Goal: Complete application form

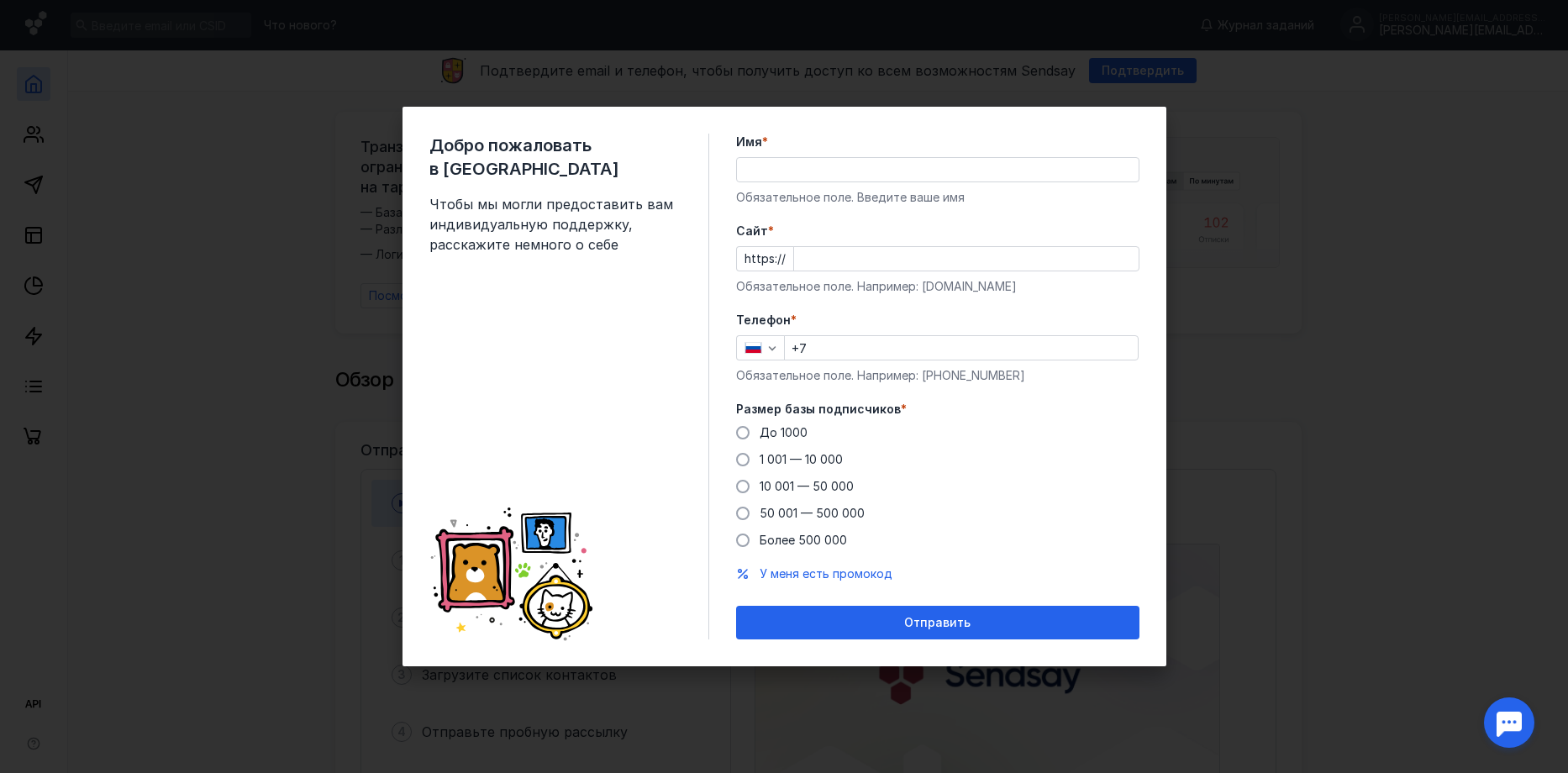
click at [775, 183] on div "Имя * Обязательное поле. Введите ваше имя" at bounding box center [937, 170] width 404 height 72
click at [775, 174] on input "Имя *" at bounding box center [937, 170] width 402 height 23
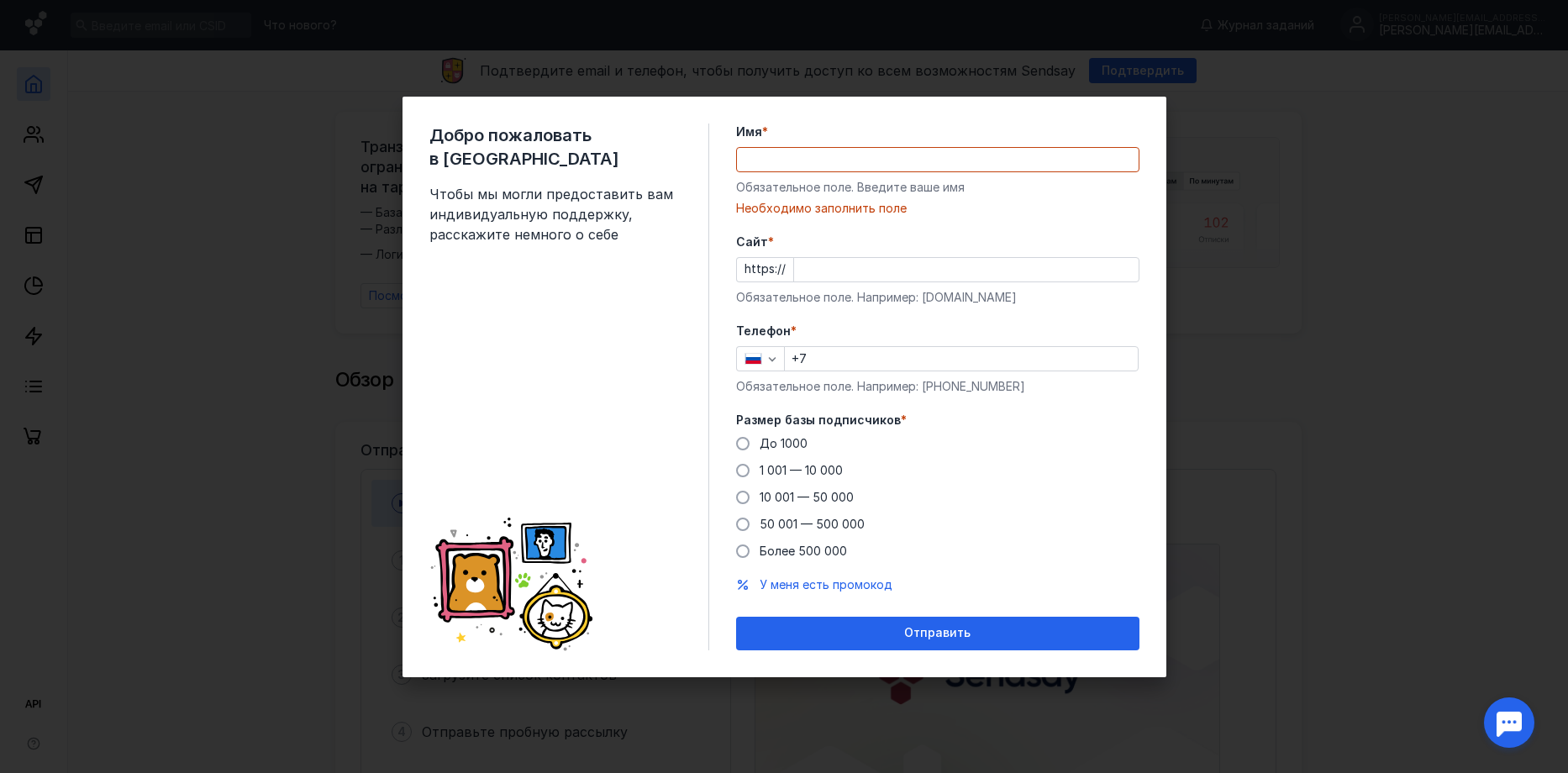
click at [1097, 396] on form "Имя * Обязательное поле. Введите ваше имя [PERSON_NAME] заполнить поле [PERSON_…" at bounding box center [937, 387] width 404 height 527
click at [819, 163] on input "Имя *" at bounding box center [937, 160] width 402 height 23
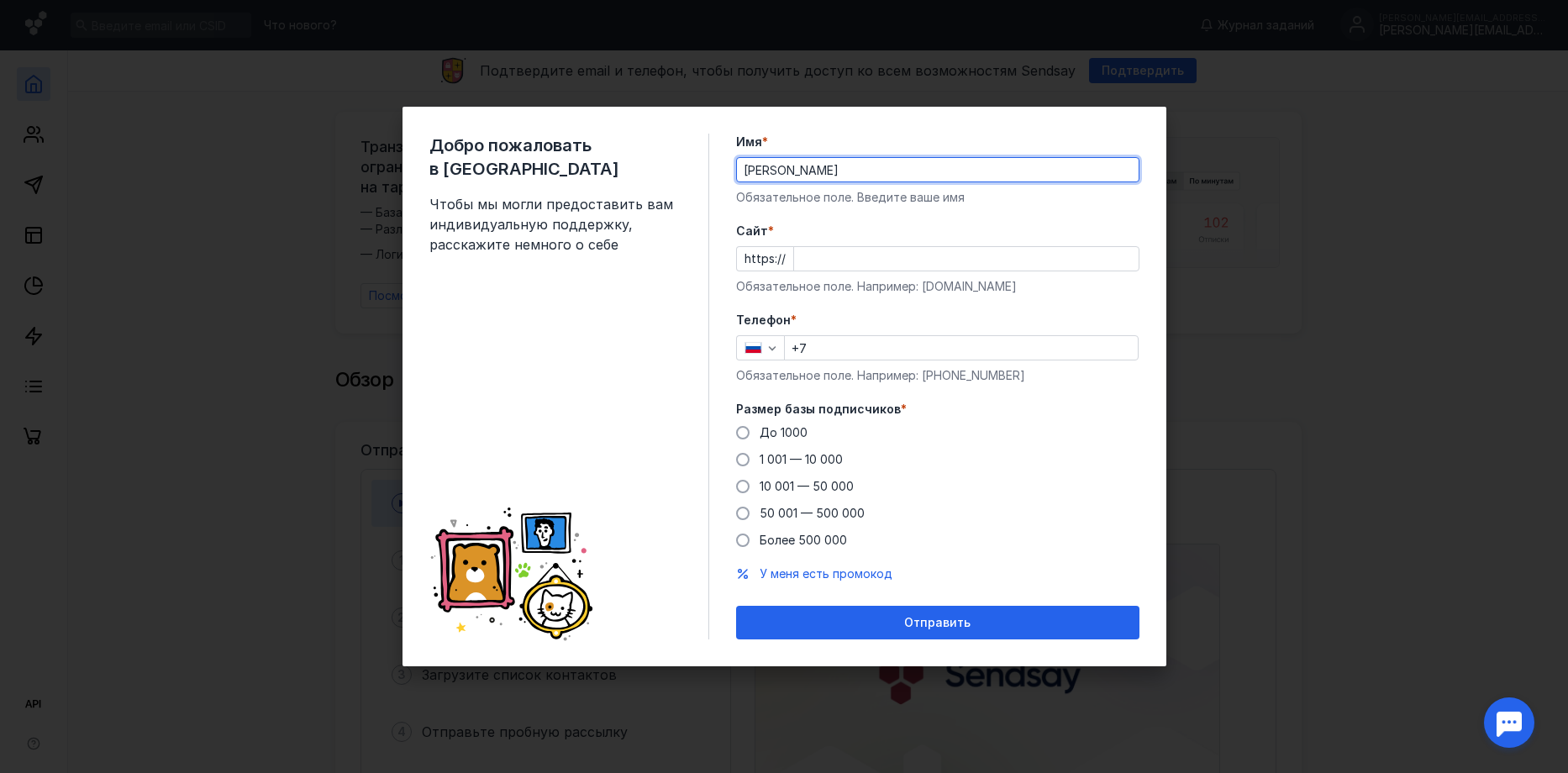
type input "[PERSON_NAME]"
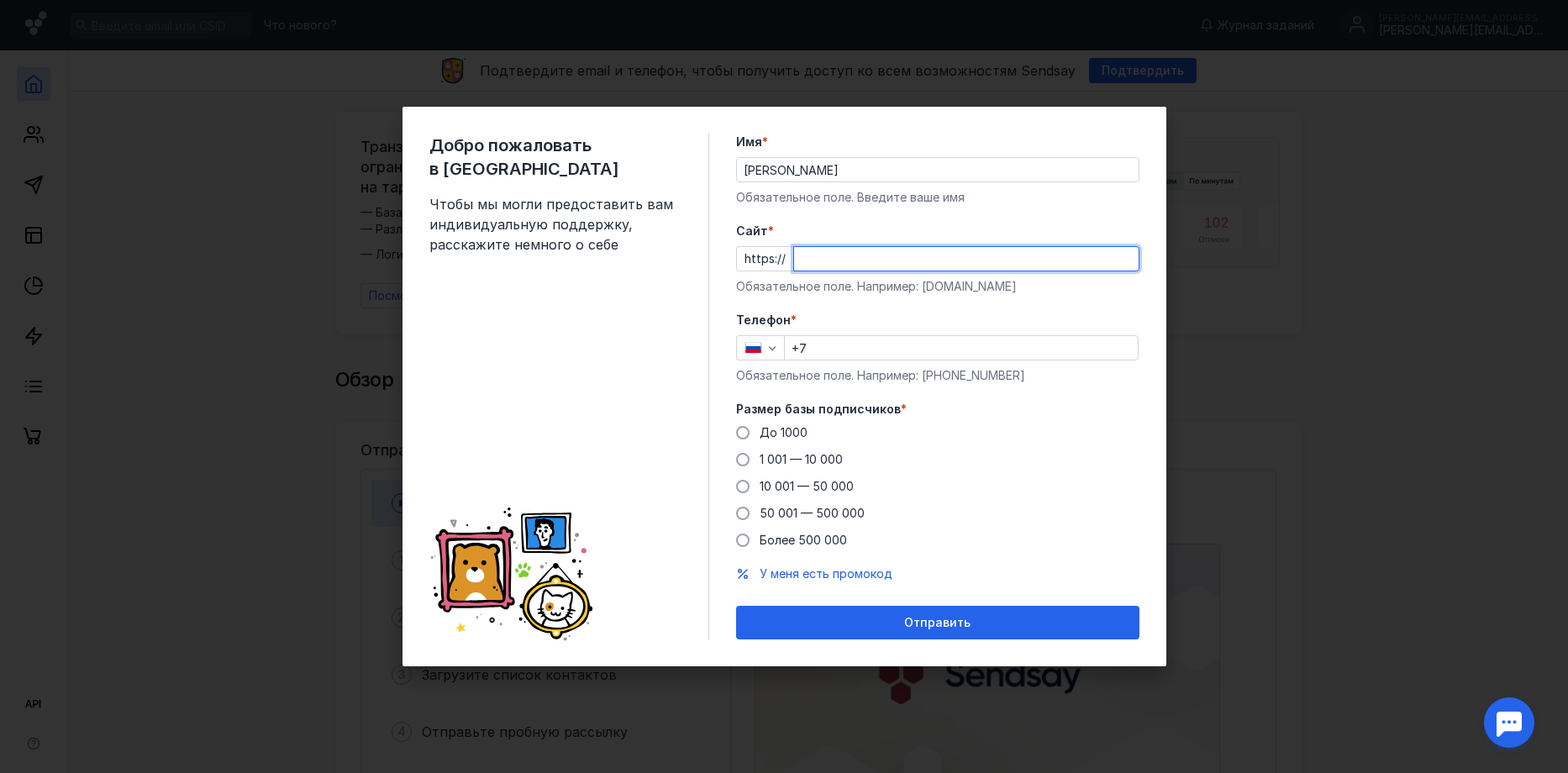
click at [868, 269] on input "Cайт *" at bounding box center [967, 259] width 345 height 23
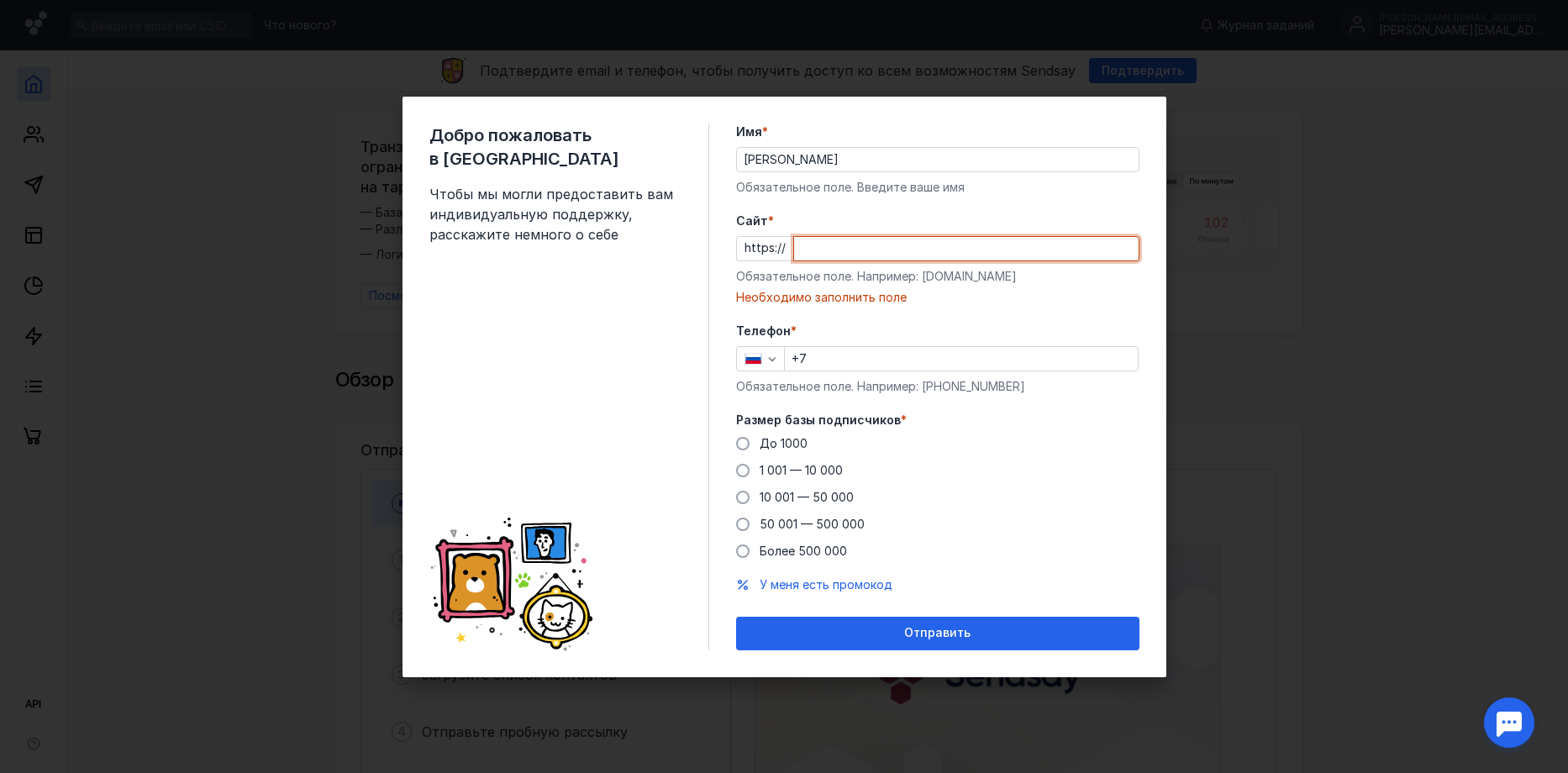
paste input "[DOMAIN_NAME][URL]"
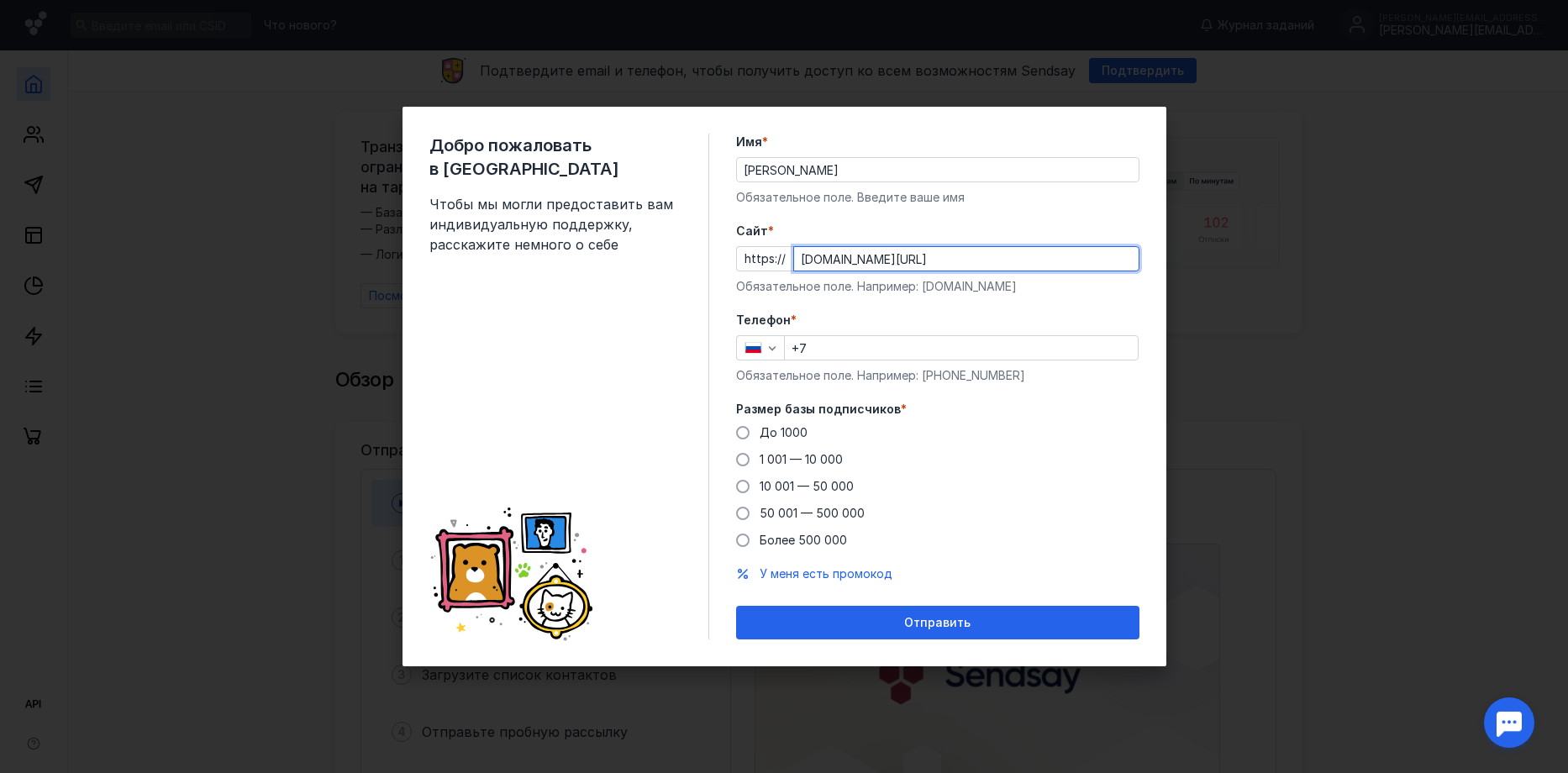
type input "[DOMAIN_NAME][URL]"
click at [844, 353] on input "+7" at bounding box center [960, 348] width 353 height 23
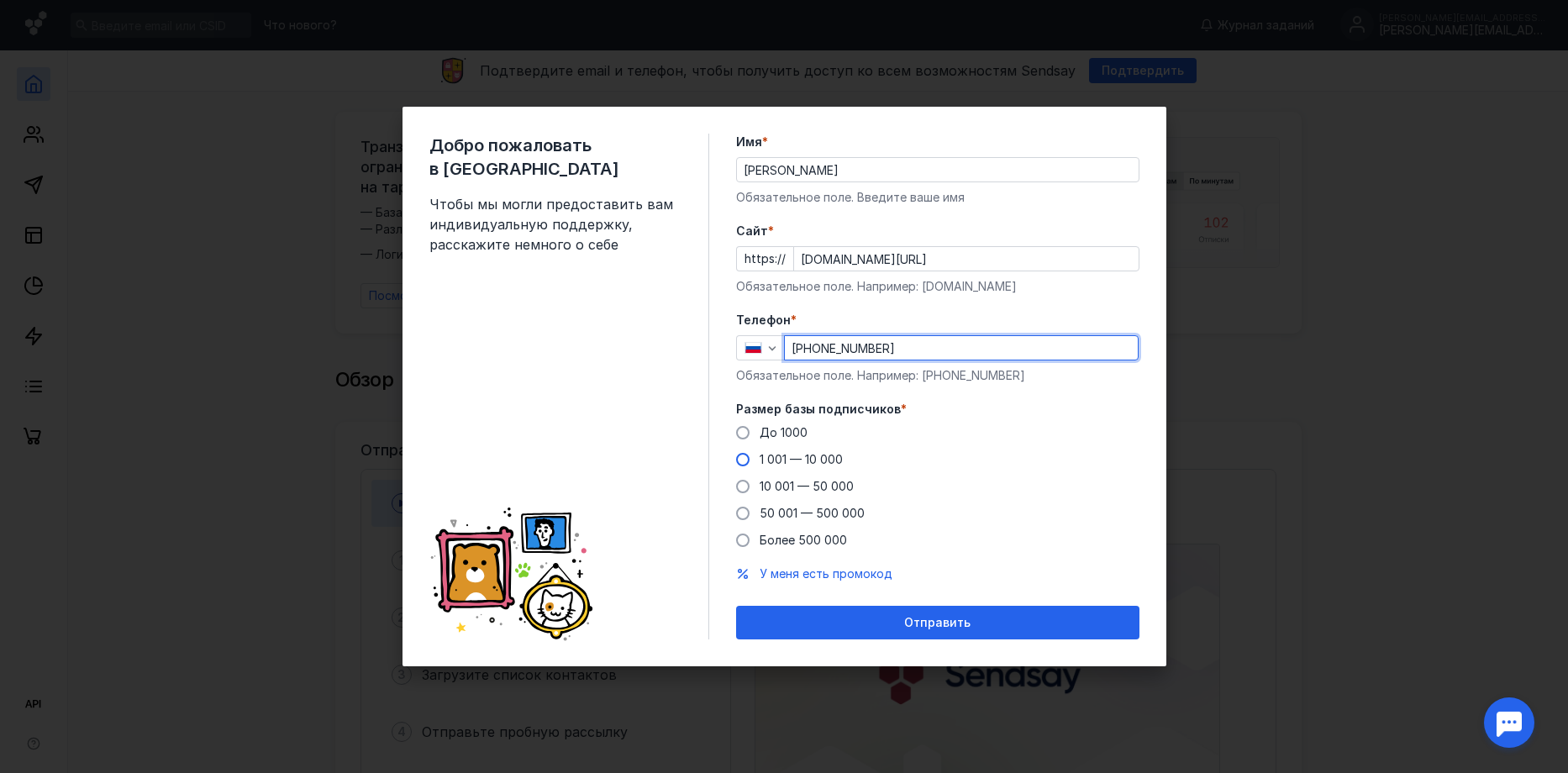
type input "+7 927 477-33-28"
click at [743, 463] on span at bounding box center [742, 460] width 14 height 14
click at [0, 0] on input "1 001 — 10 000" at bounding box center [0, 0] width 0 height 0
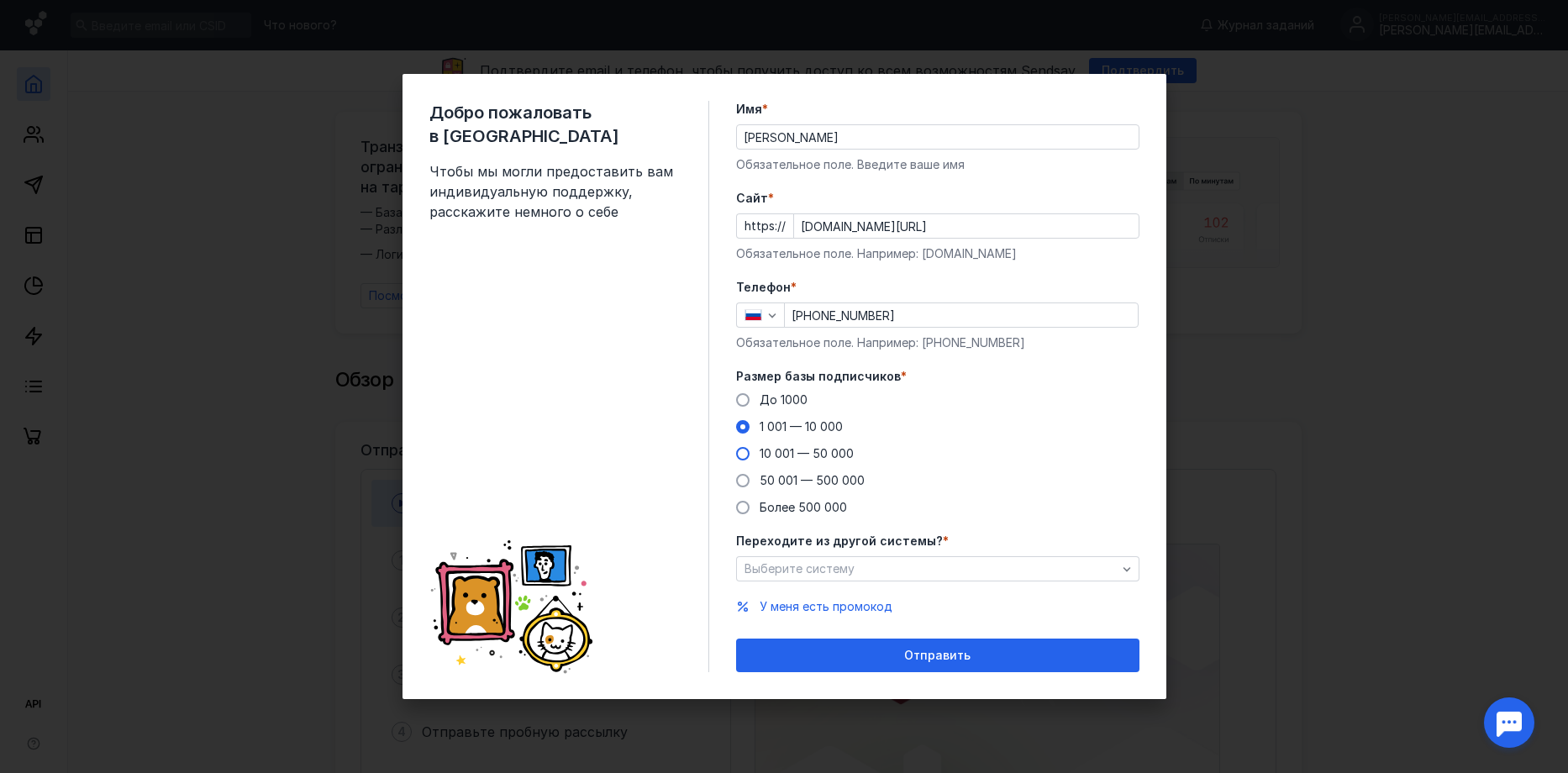
click at [747, 455] on span at bounding box center [742, 453] width 14 height 14
click at [0, 0] on input "10 001 — 50 000" at bounding box center [0, 0] width 0 height 0
click at [742, 433] on label "1 001 — 10 000" at bounding box center [789, 427] width 107 height 17
click at [0, 0] on input "1 001 — 10 000" at bounding box center [0, 0] width 0 height 0
click at [1134, 570] on div "button" at bounding box center [1127, 569] width 17 height 17
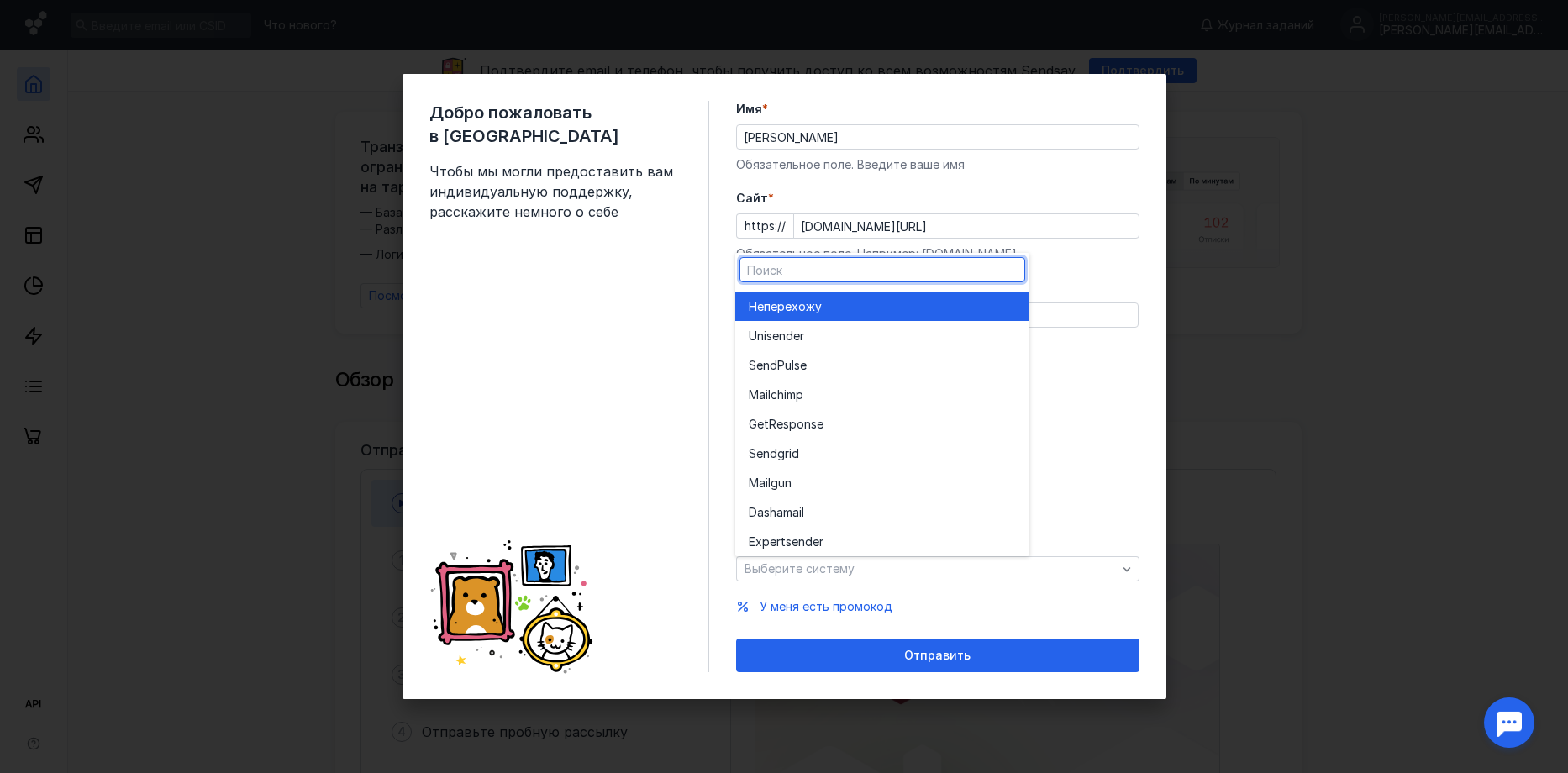
click at [793, 311] on span "перехожу" at bounding box center [793, 306] width 58 height 17
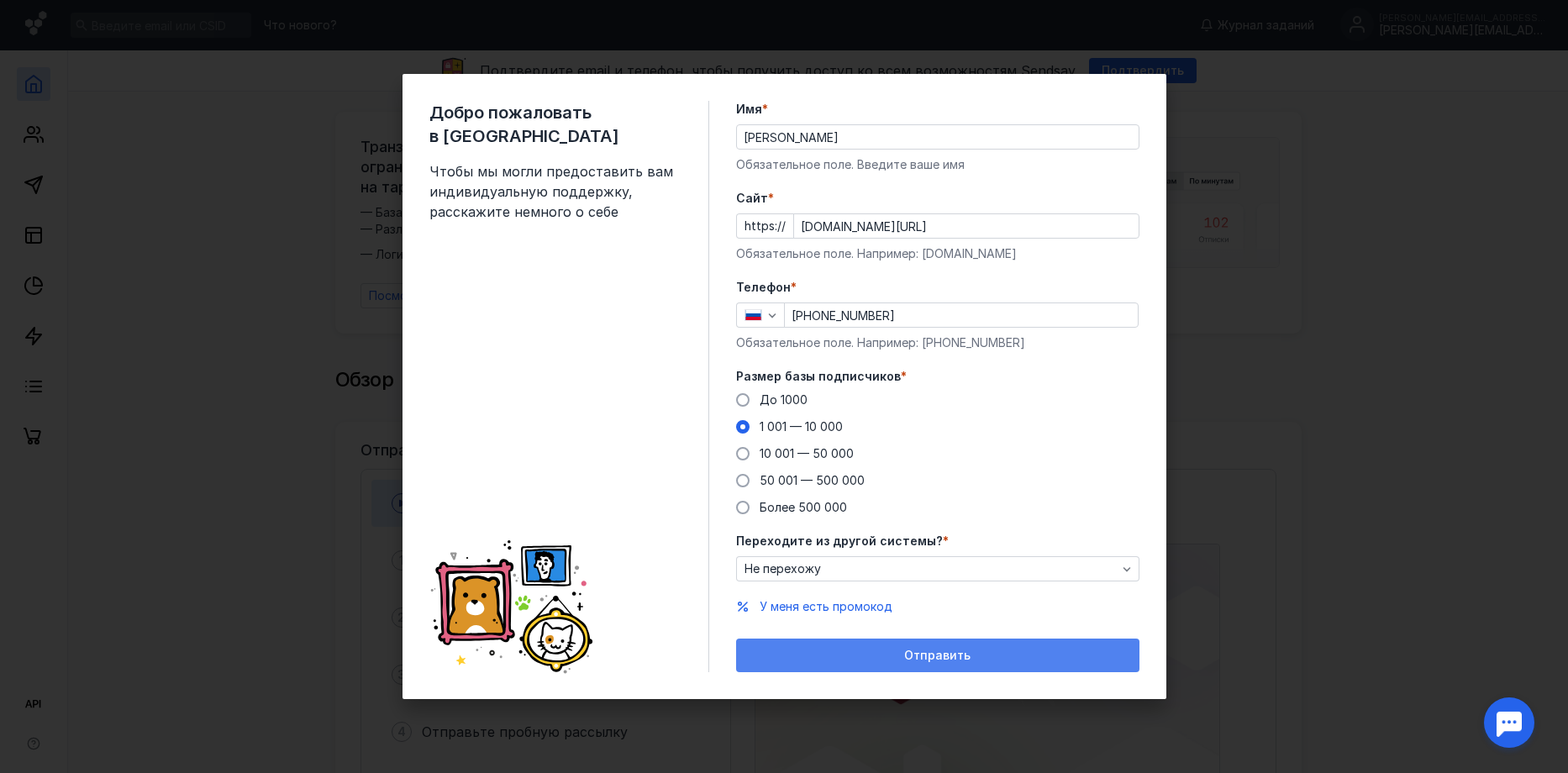
click at [934, 650] on span "Отправить" at bounding box center [938, 657] width 67 height 14
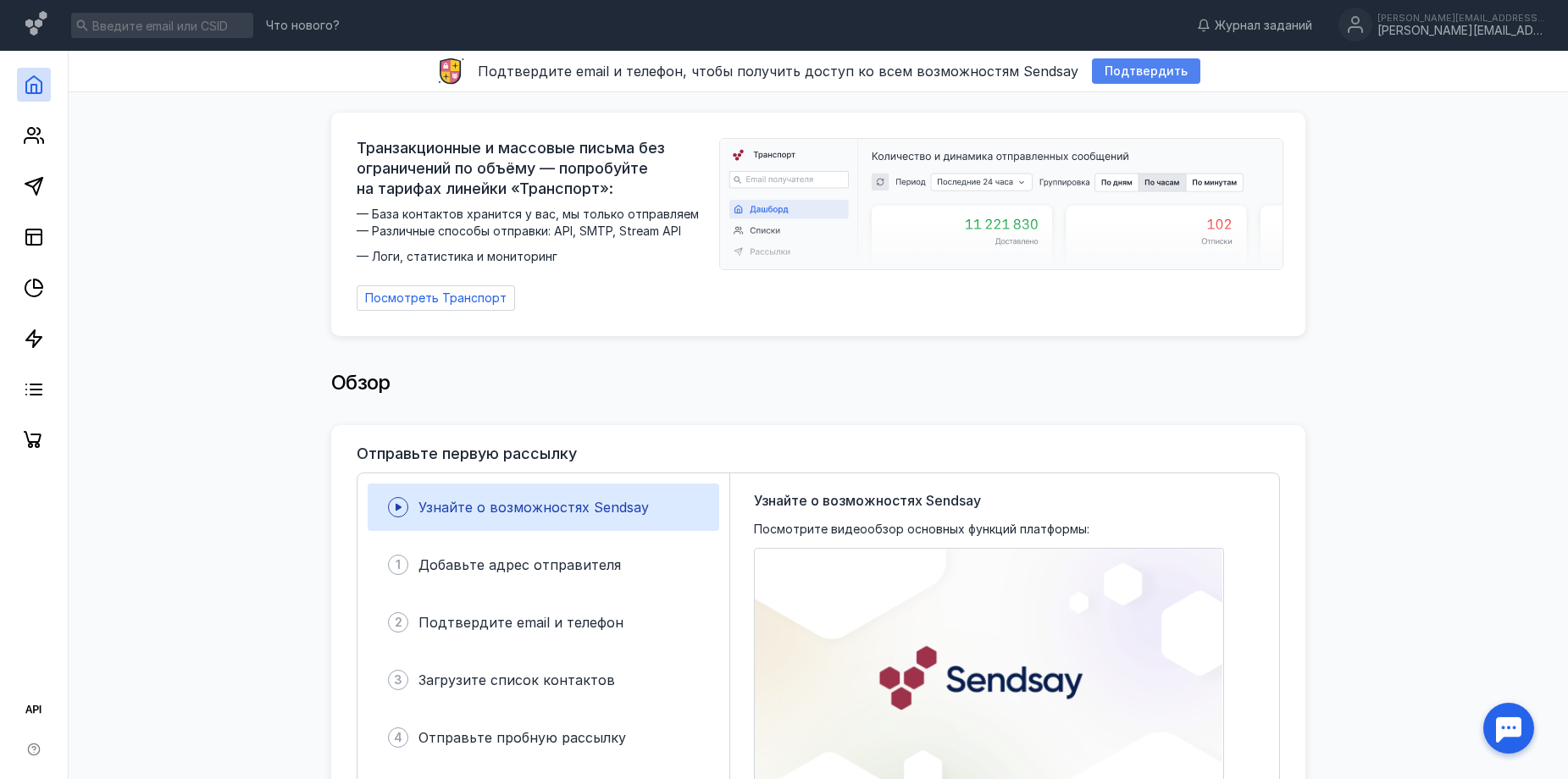
click at [1108, 67] on span "Подтвердить" at bounding box center [1146, 72] width 83 height 15
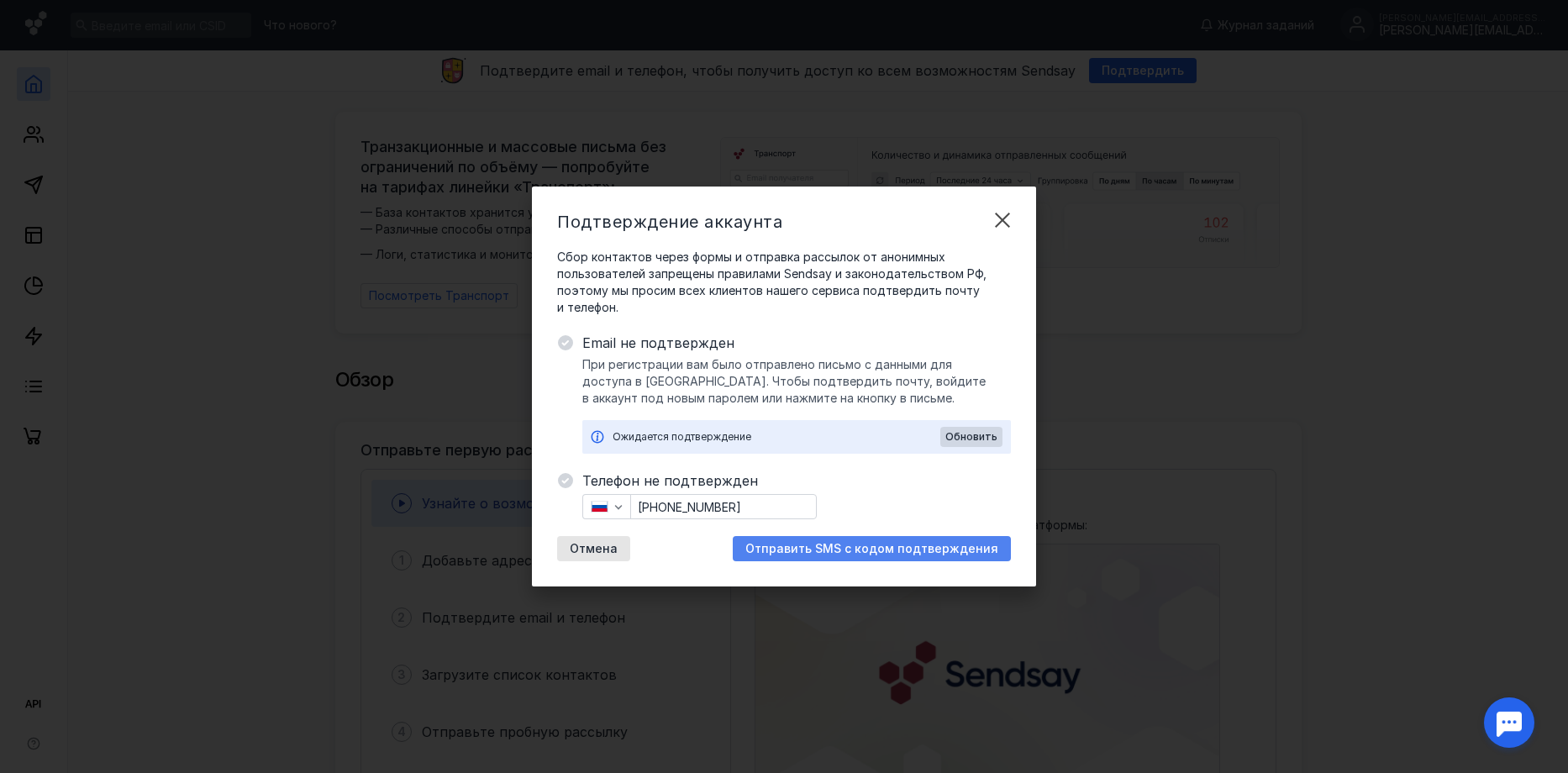
click at [928, 554] on span "Отправить SMS с кодом подтверждения" at bounding box center [872, 549] width 253 height 14
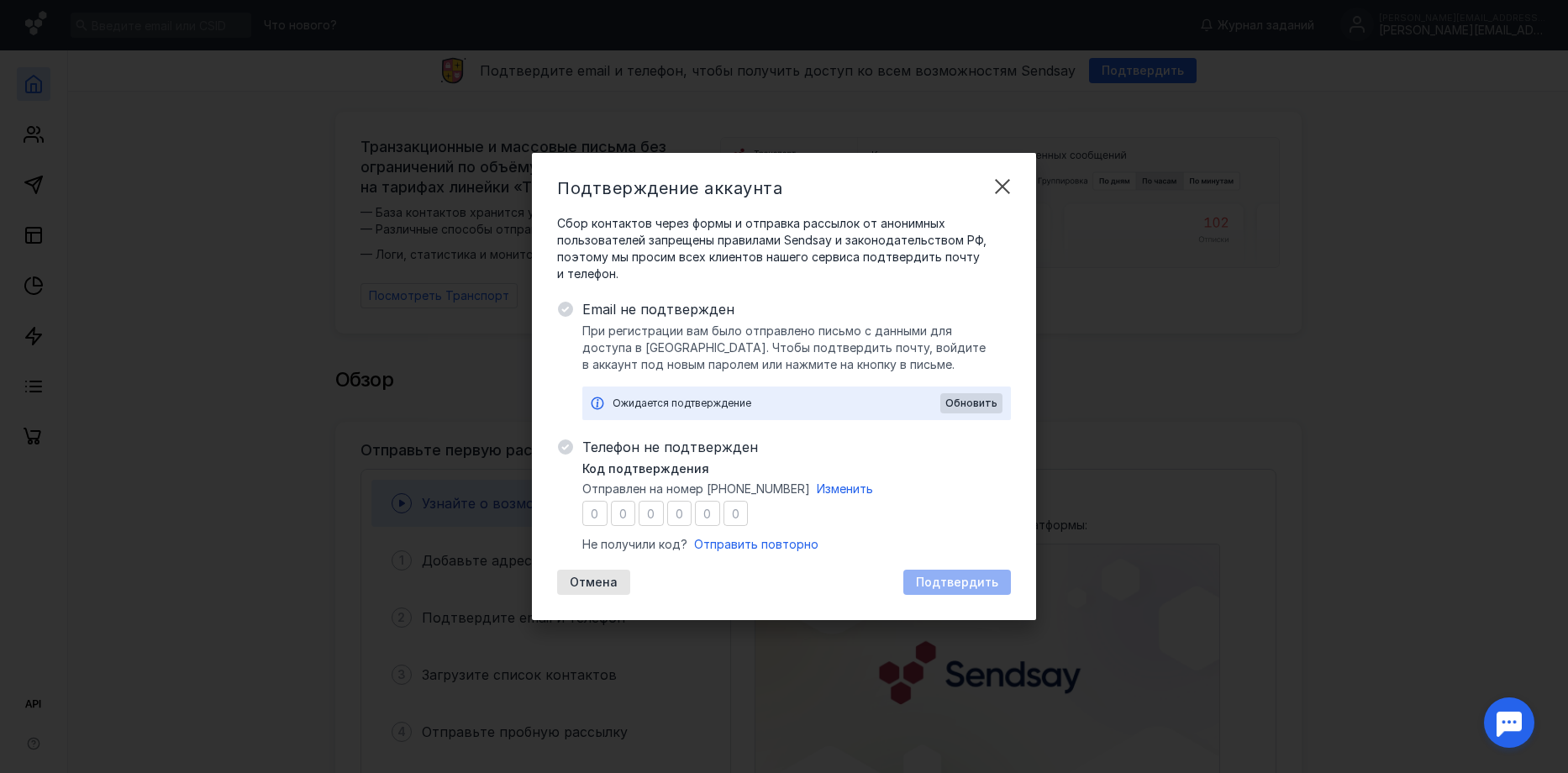
type input "1"
type input "5"
type input "2"
type input "9"
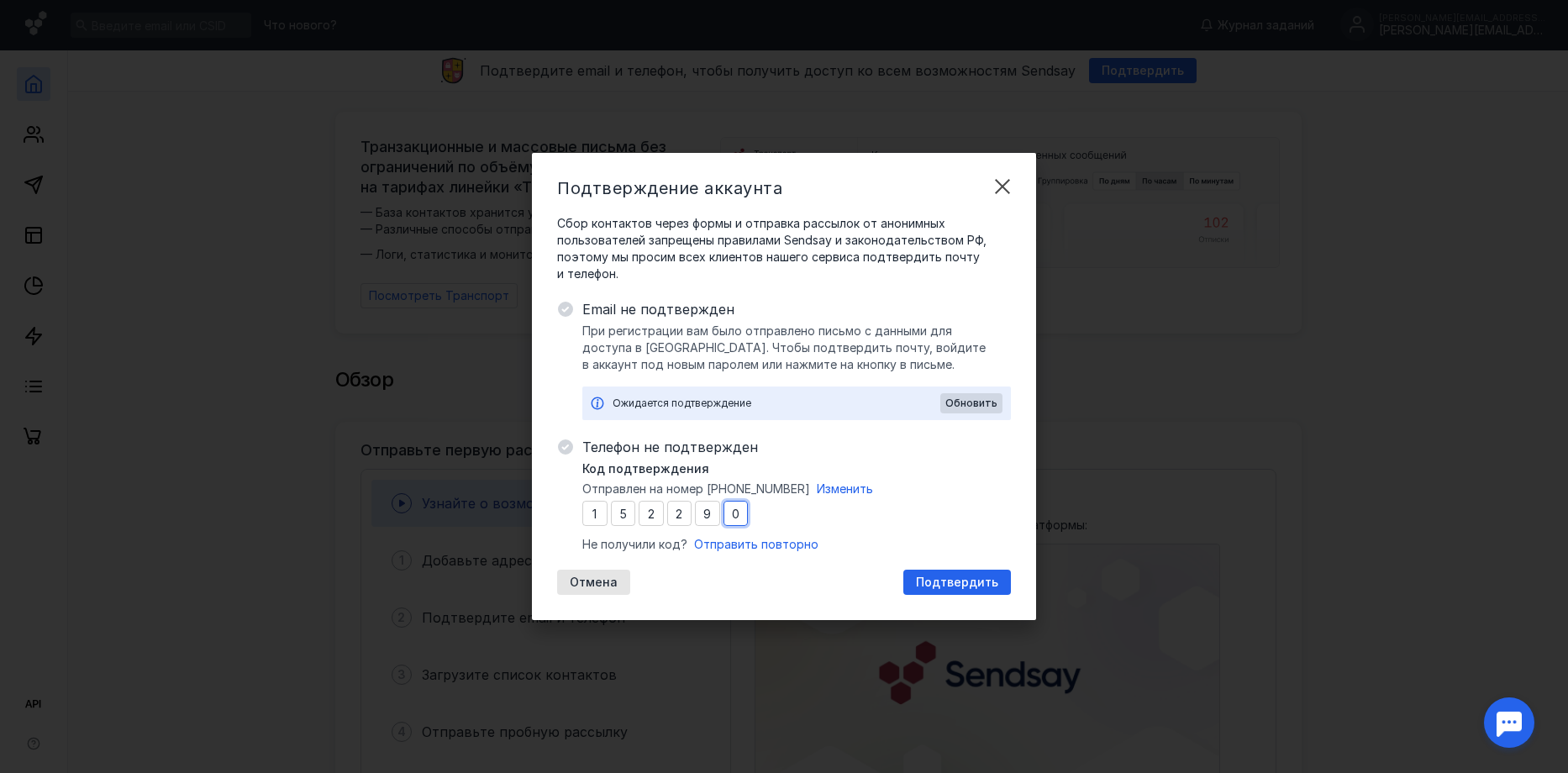
type input "0"
click at [977, 581] on span "Подтвердить" at bounding box center [957, 583] width 82 height 14
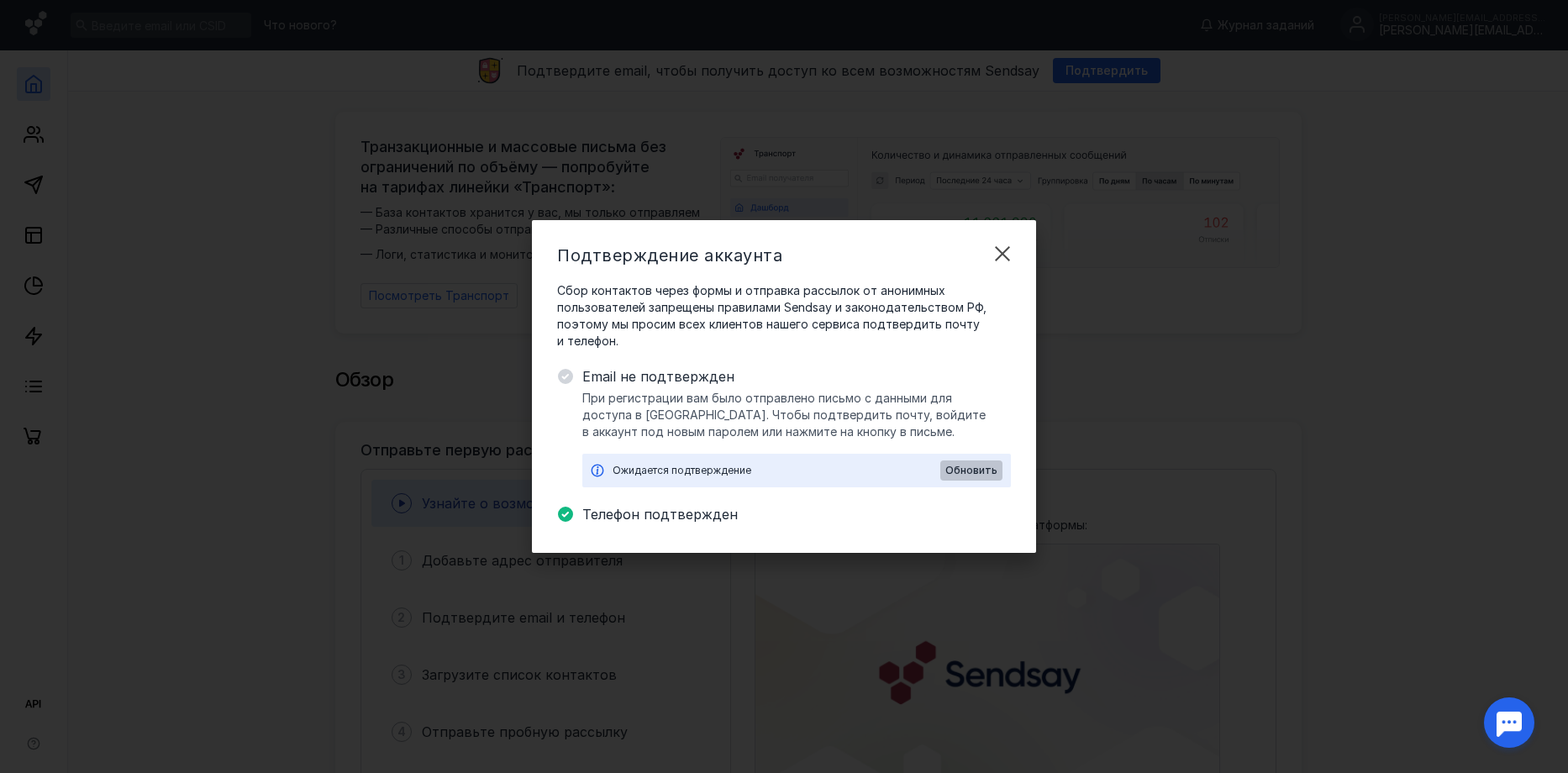
click at [969, 473] on span "Обновить" at bounding box center [971, 470] width 52 height 12
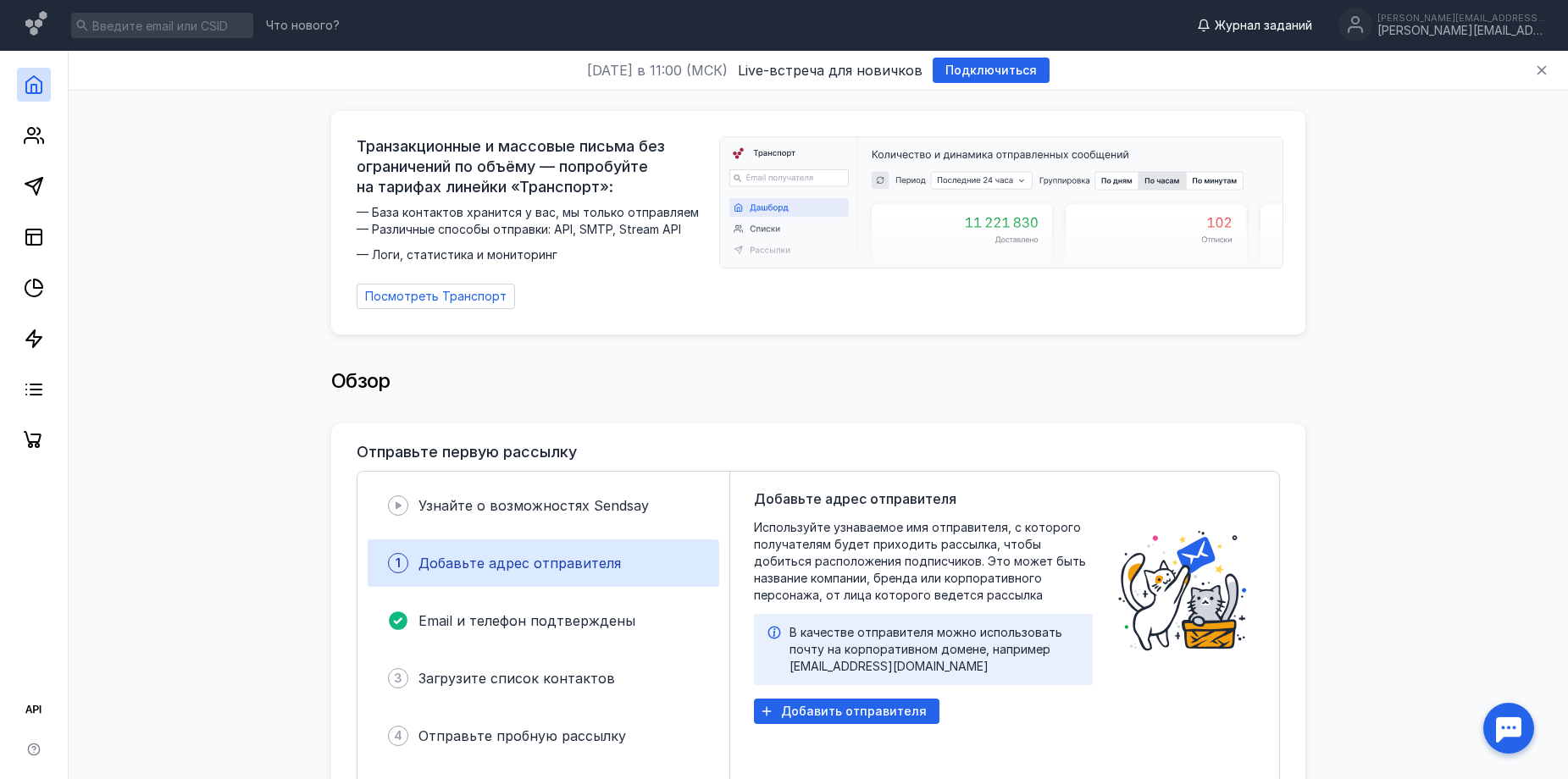
click at [1312, 22] on span "Журнал заданий" at bounding box center [1263, 25] width 97 height 17
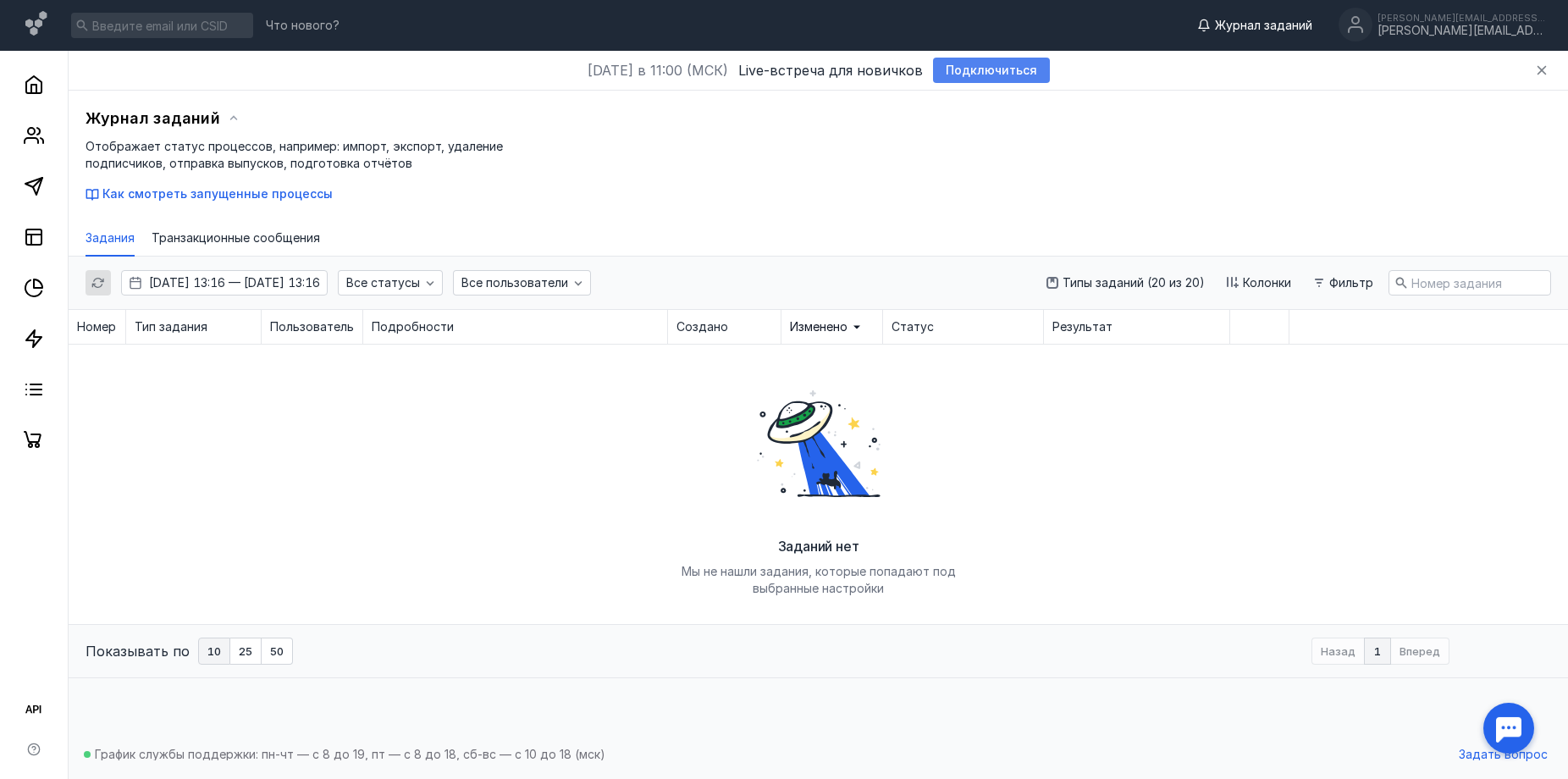
click at [968, 69] on span "Подключиться" at bounding box center [991, 71] width 92 height 15
click at [1536, 24] on div "anna-m14@mail.ru" at bounding box center [1462, 31] width 169 height 15
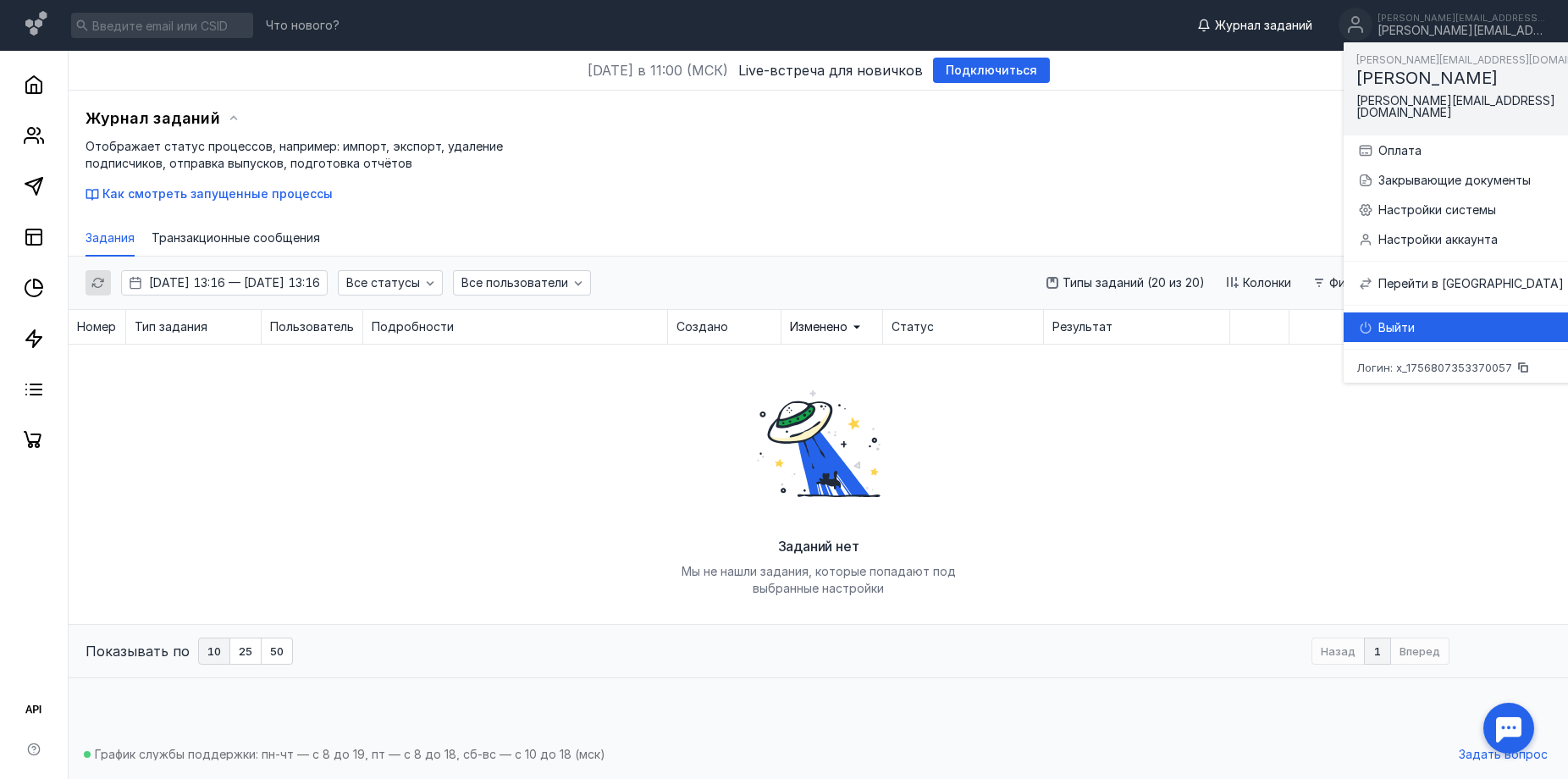
click at [1490, 319] on div "Выйти" at bounding box center [1502, 328] width 248 height 17
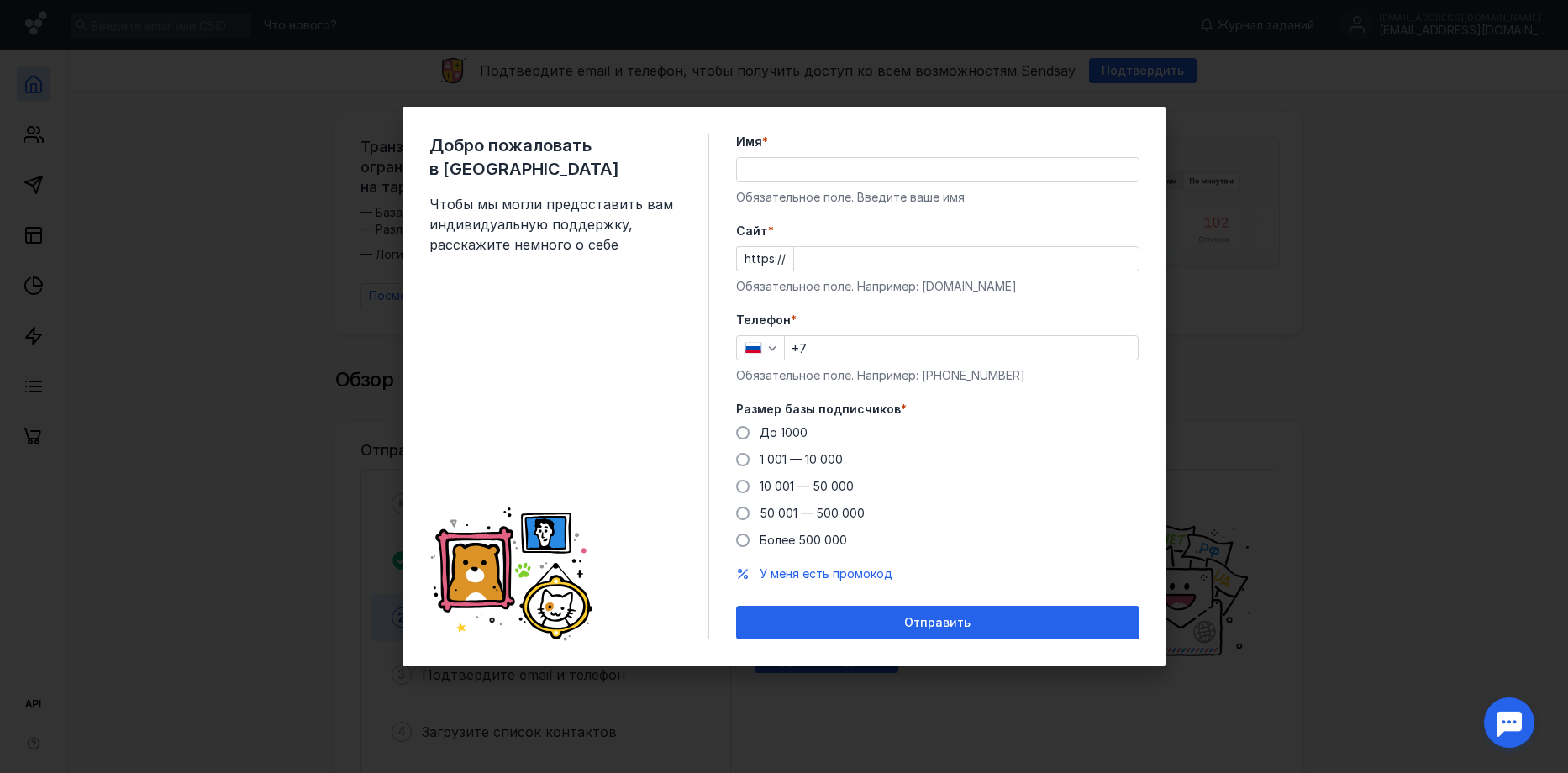
click at [776, 172] on input "Имя *" at bounding box center [937, 170] width 402 height 23
type input "[PERSON_NAME]"
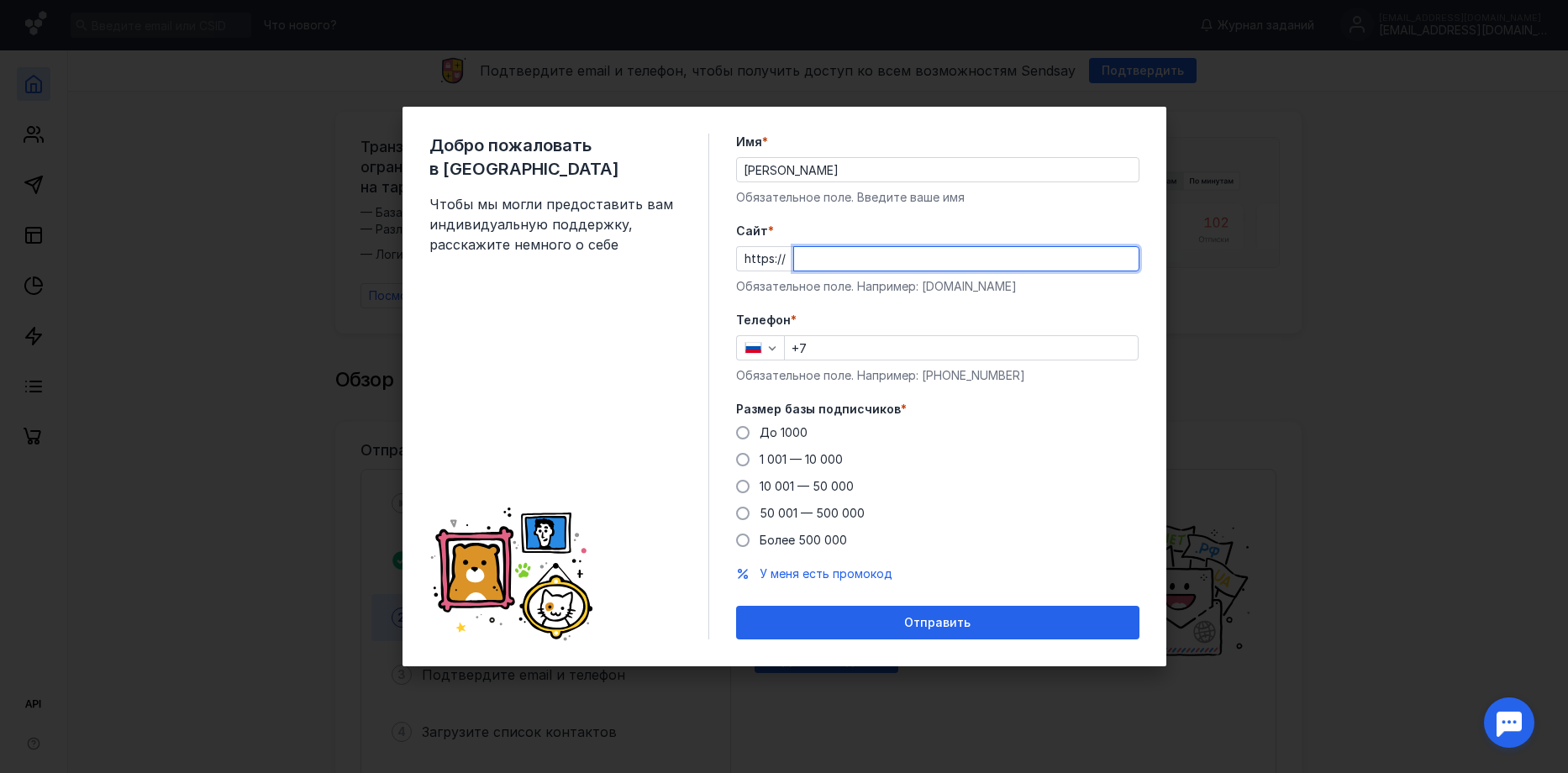
click at [807, 263] on input "Cайт *" at bounding box center [967, 259] width 345 height 23
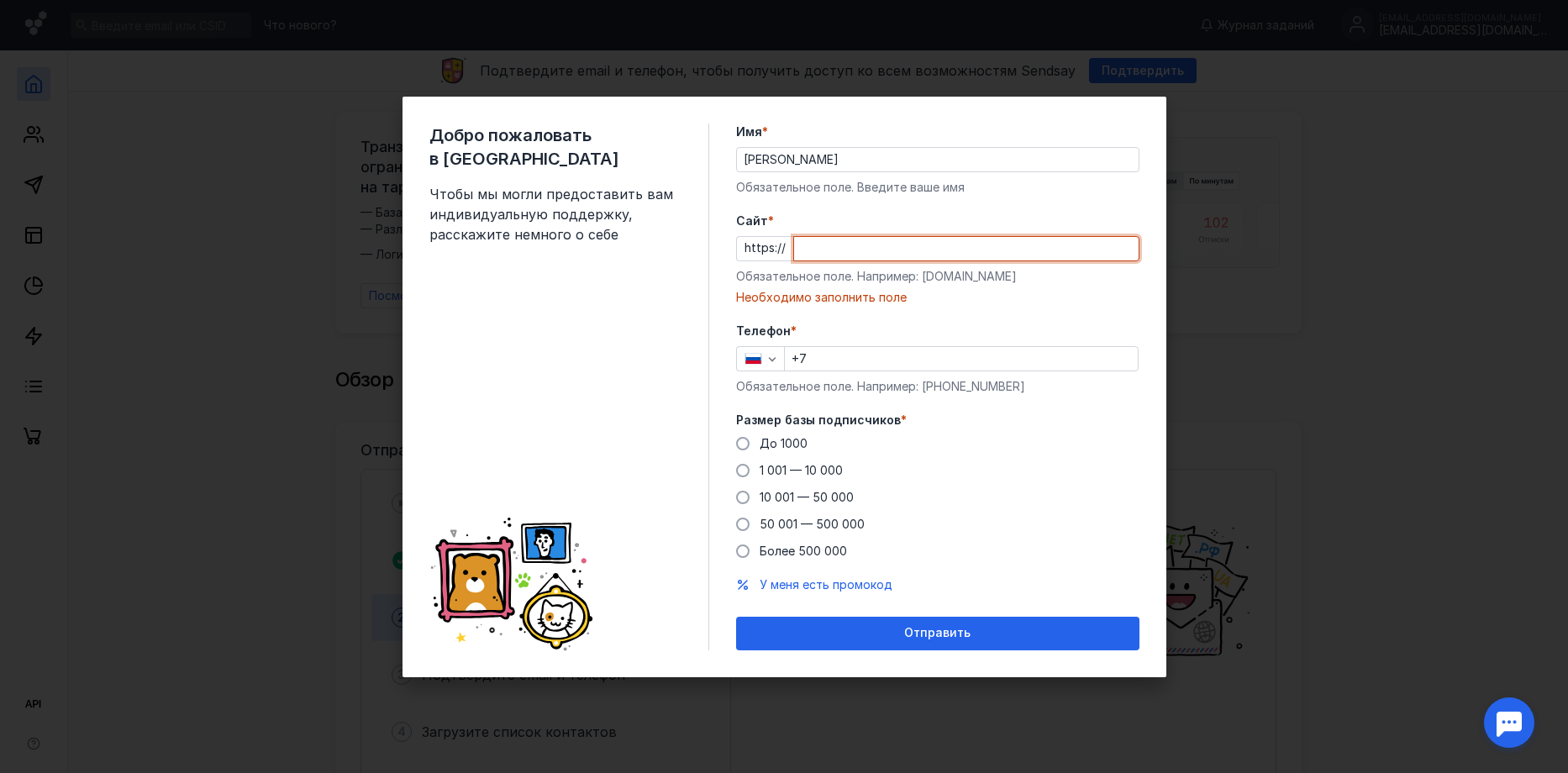
paste input "[DOMAIN_NAME][URL]"
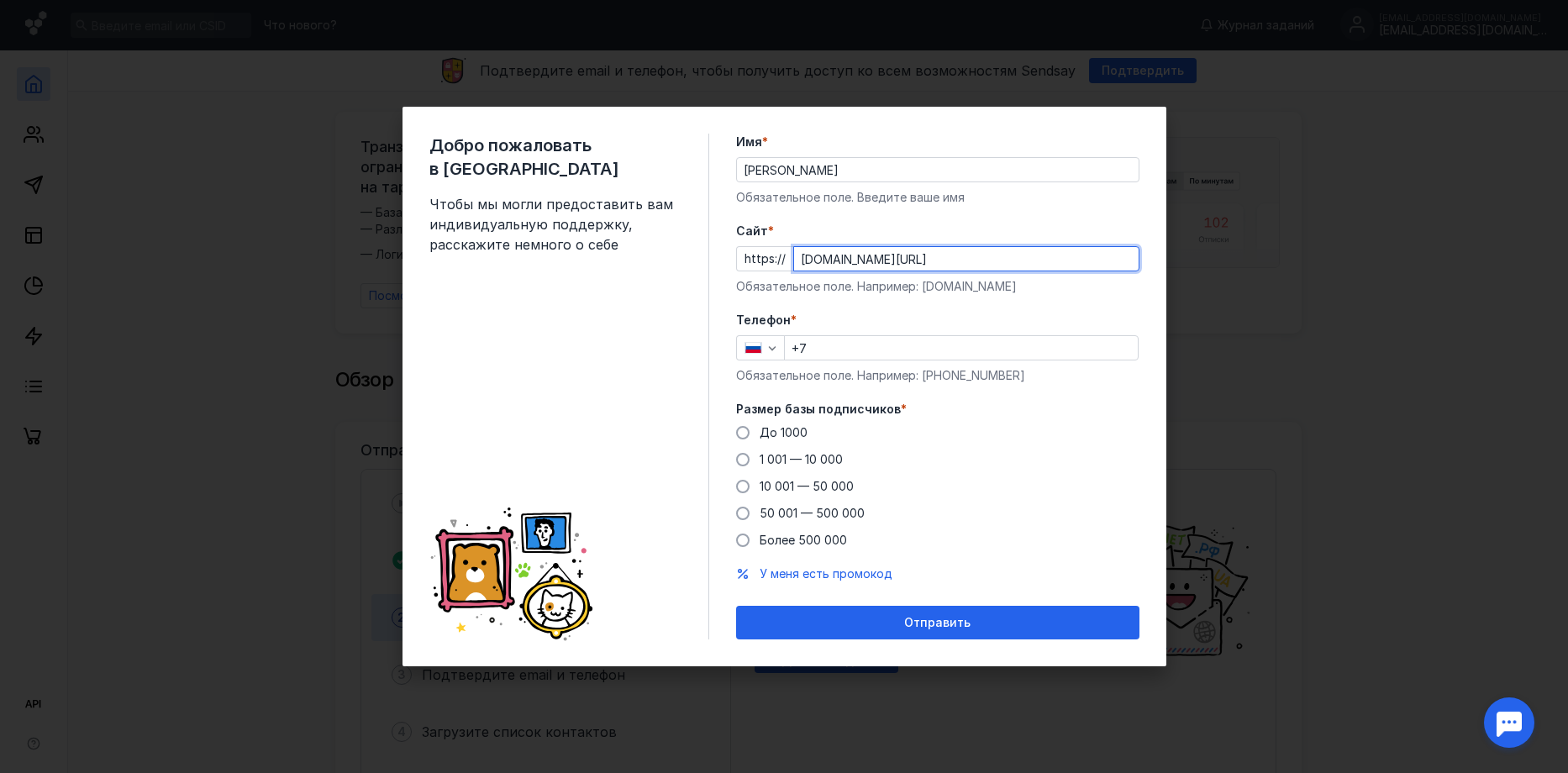
type input "[DOMAIN_NAME][URL]"
click at [837, 352] on input "+7" at bounding box center [960, 348] width 353 height 23
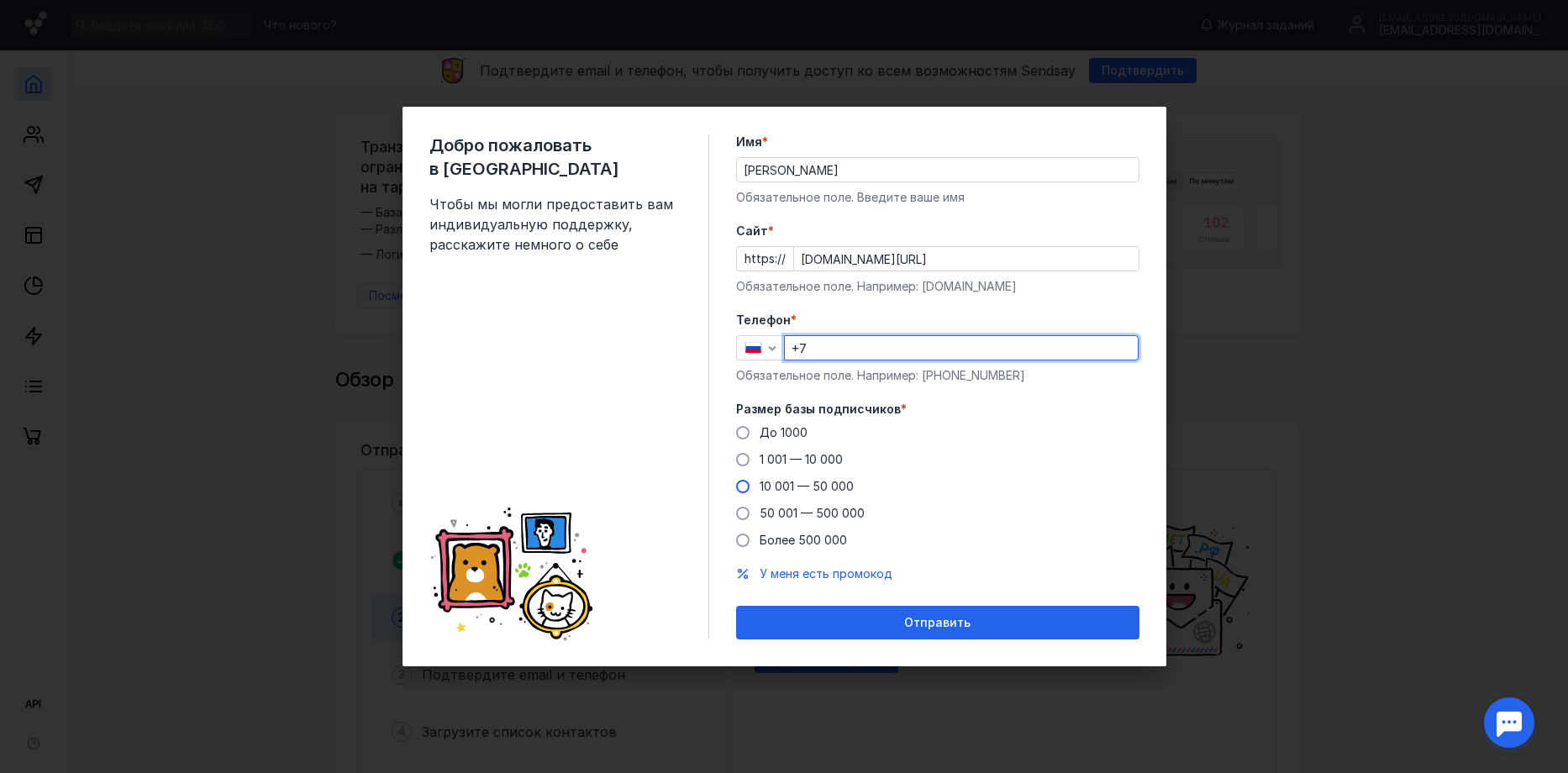
click at [747, 485] on span at bounding box center [742, 486] width 14 height 14
click at [0, 0] on input "10 001 — 50 000" at bounding box center [0, 0] width 0 height 0
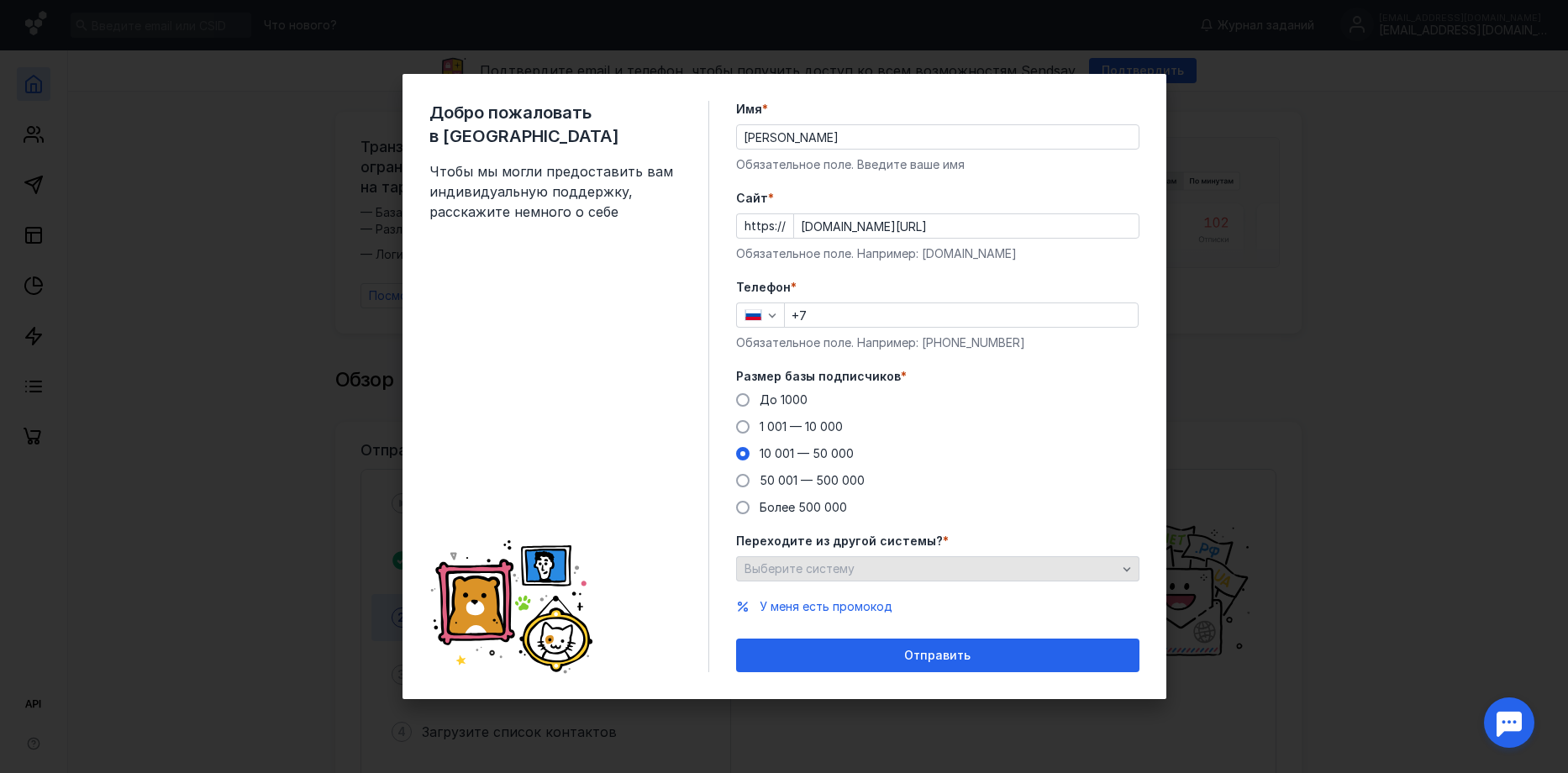
click at [1127, 564] on icon "button" at bounding box center [1127, 569] width 14 height 14
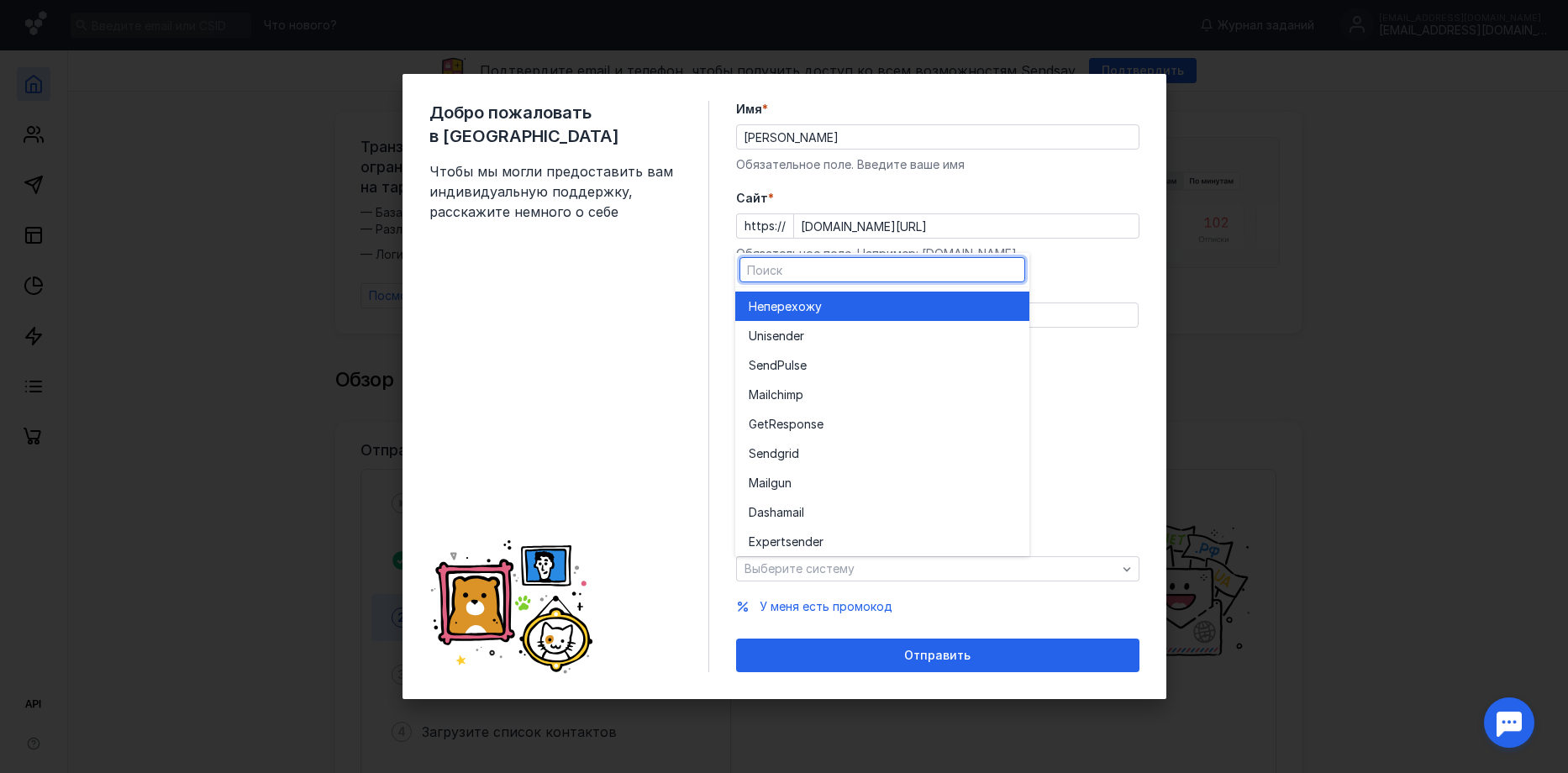
click at [778, 308] on span "перехожу" at bounding box center [793, 306] width 58 height 17
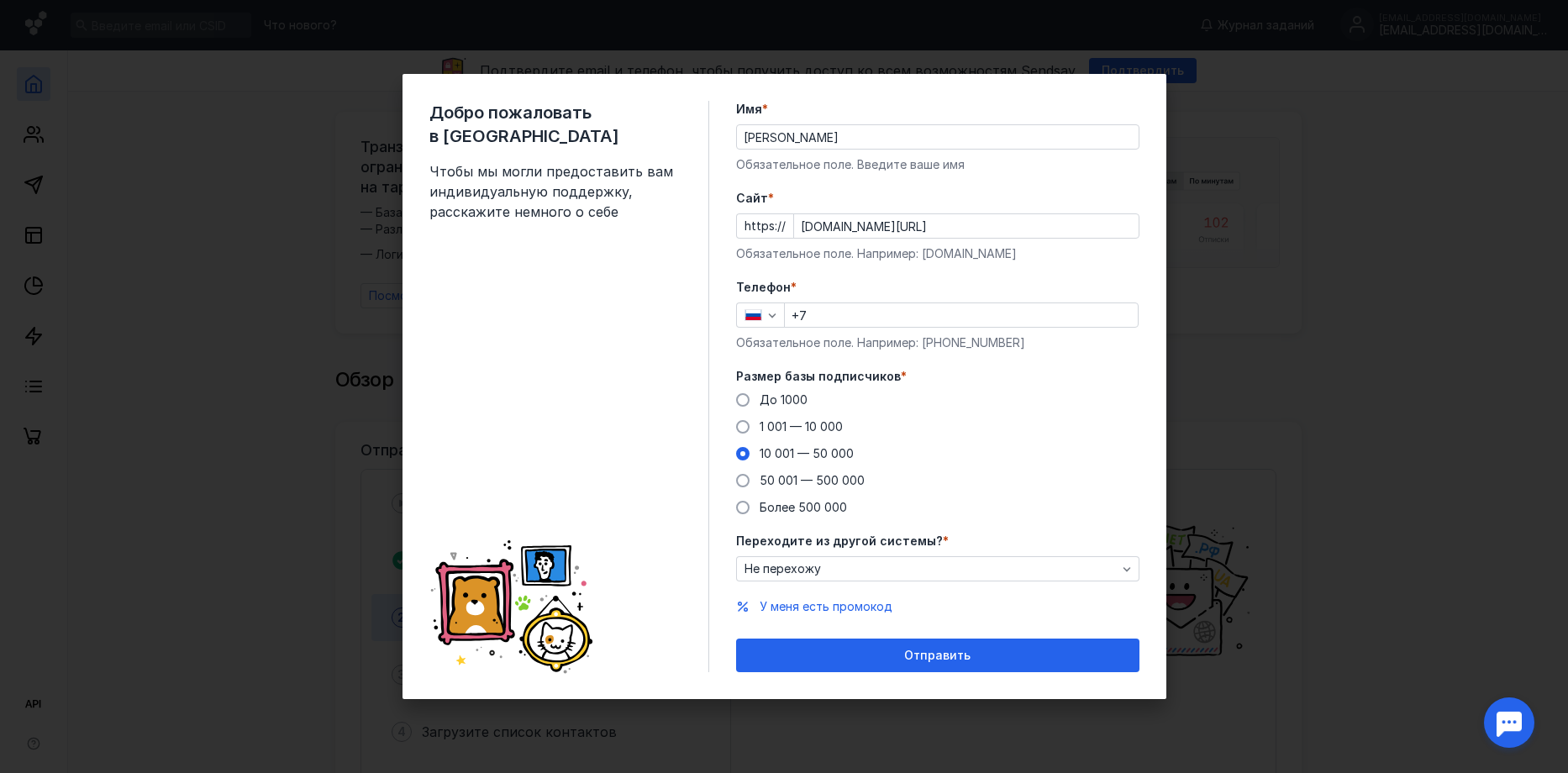
click at [818, 317] on input "+7" at bounding box center [960, 315] width 353 height 23
paste input "[PHONE_NUMBER]"
click at [819, 314] on input "[PHONE_NUMBER]" at bounding box center [960, 315] width 353 height 23
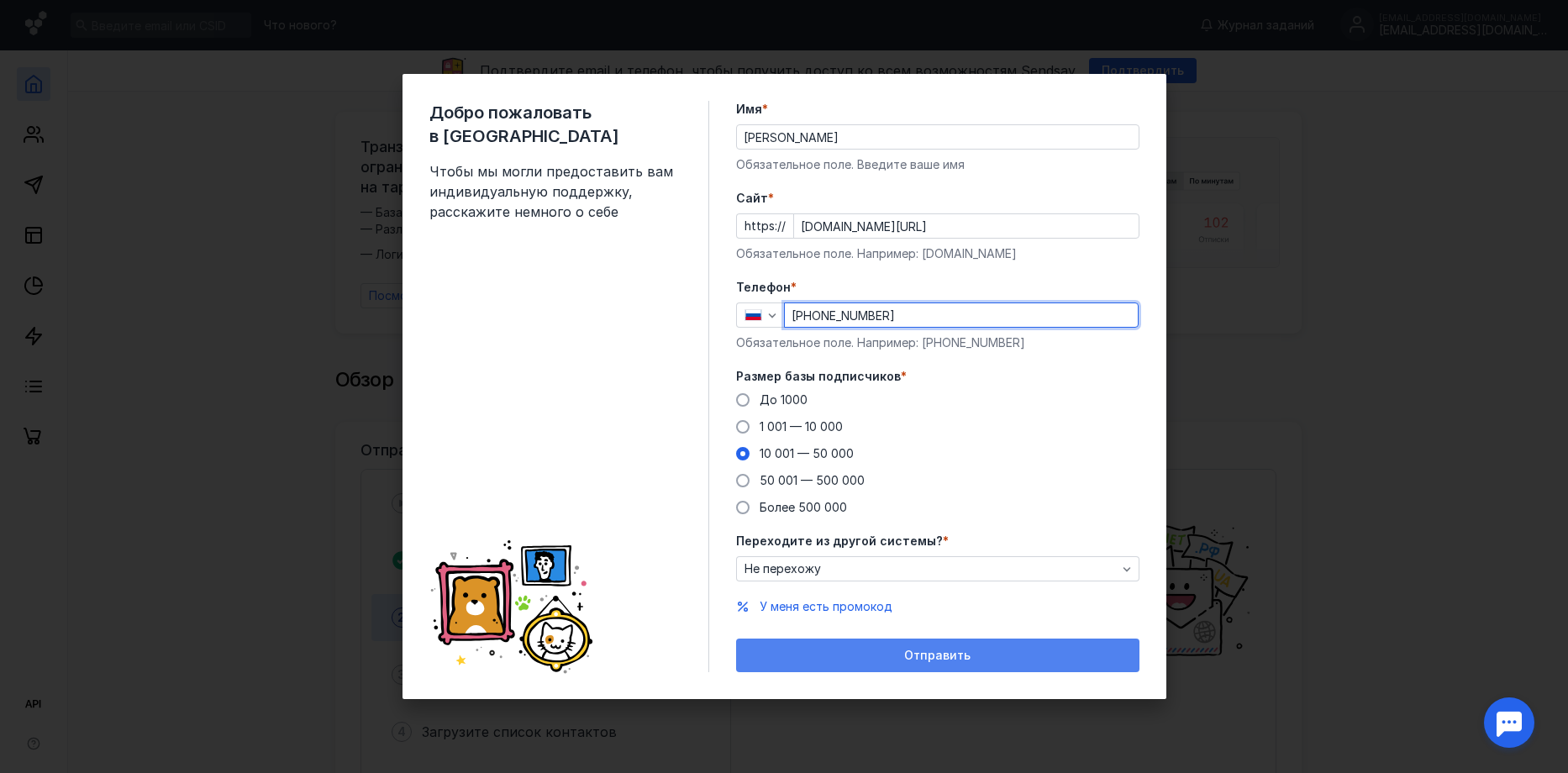
type input "[PHONE_NUMBER]"
click at [975, 658] on div "Отправить" at bounding box center [938, 657] width 386 height 14
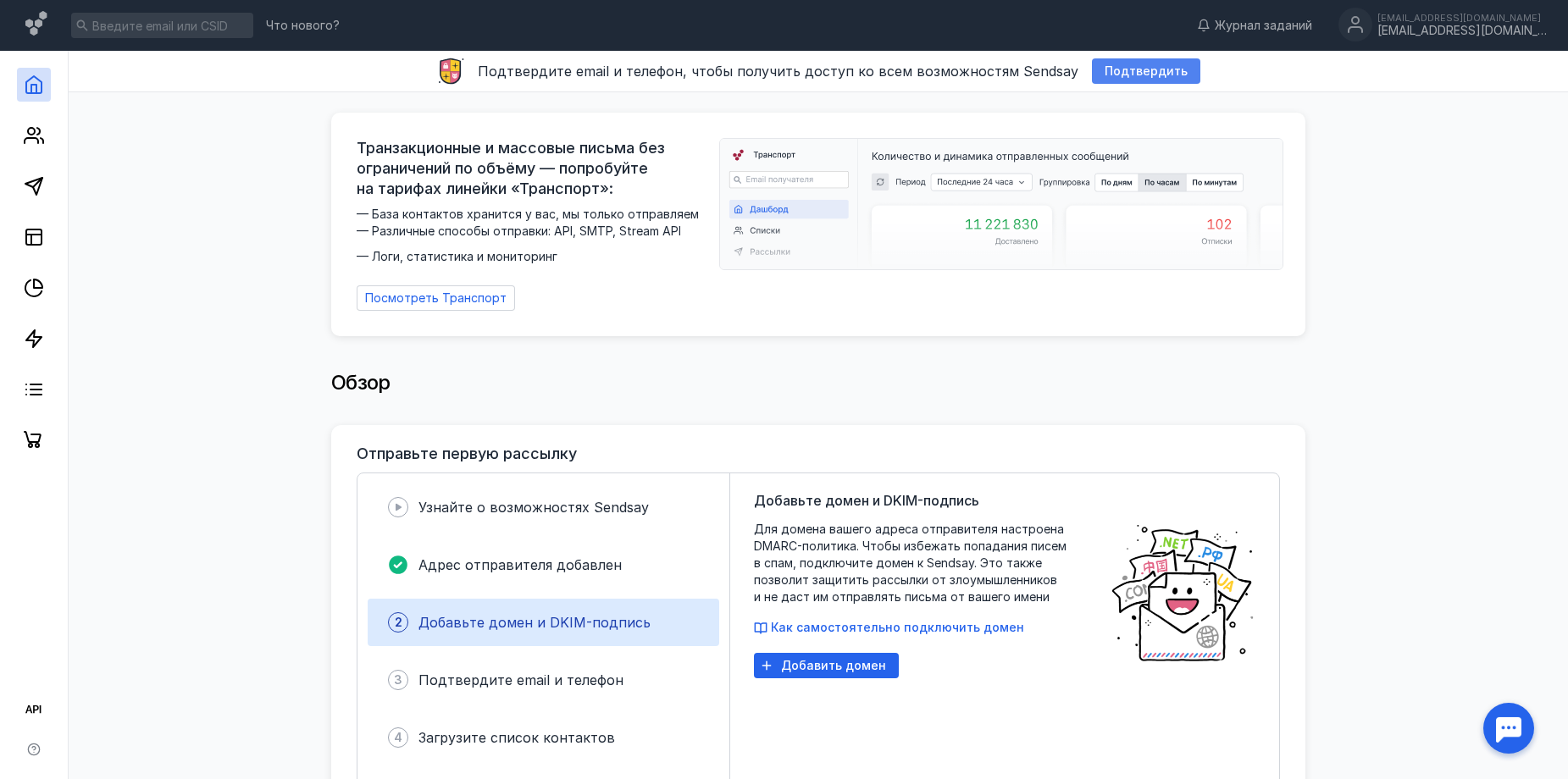
click at [1121, 66] on span "Подтвердить" at bounding box center [1146, 72] width 83 height 15
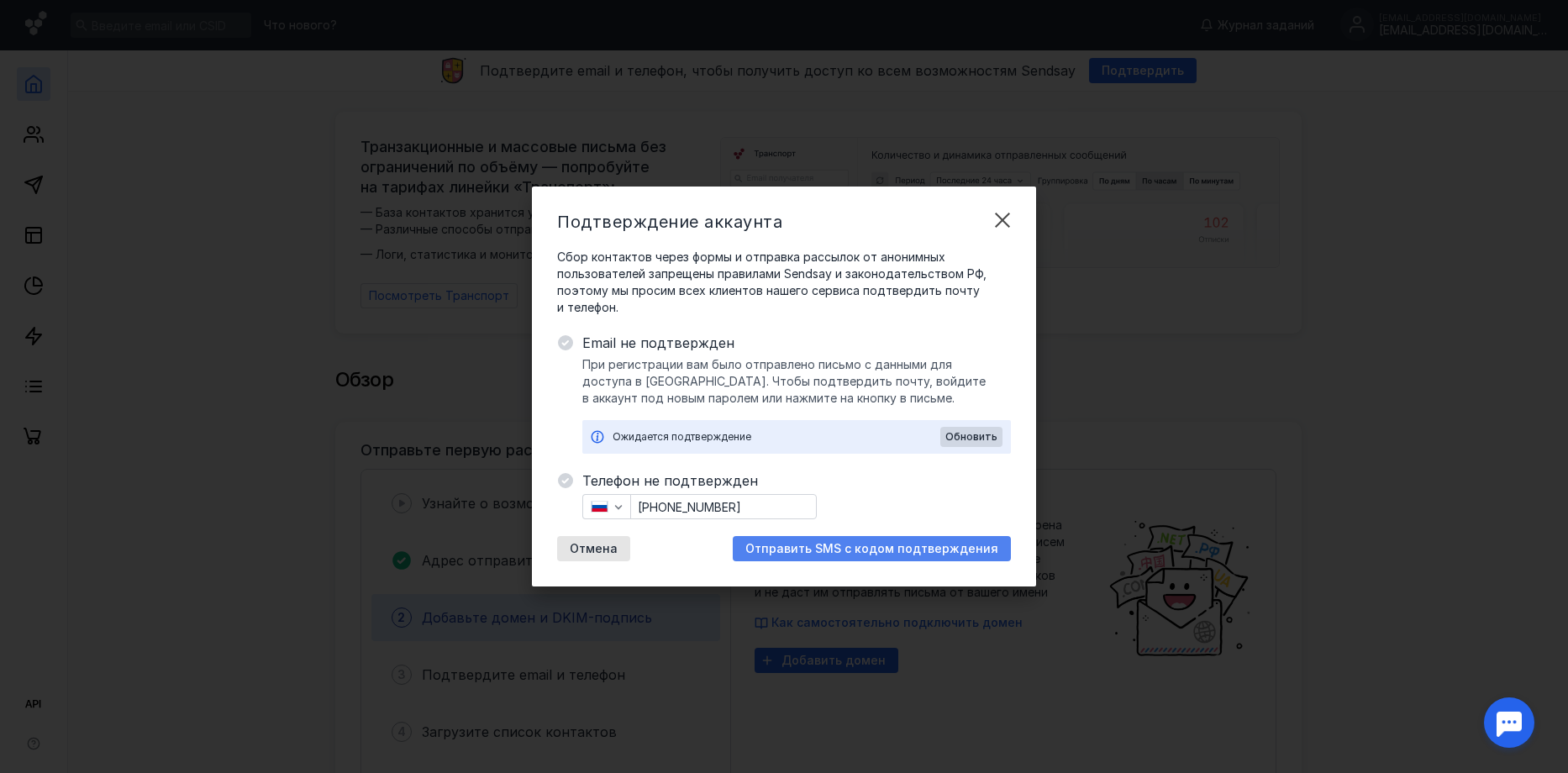
click at [877, 547] on span "Отправить SMS с кодом подтверждения" at bounding box center [872, 549] width 253 height 14
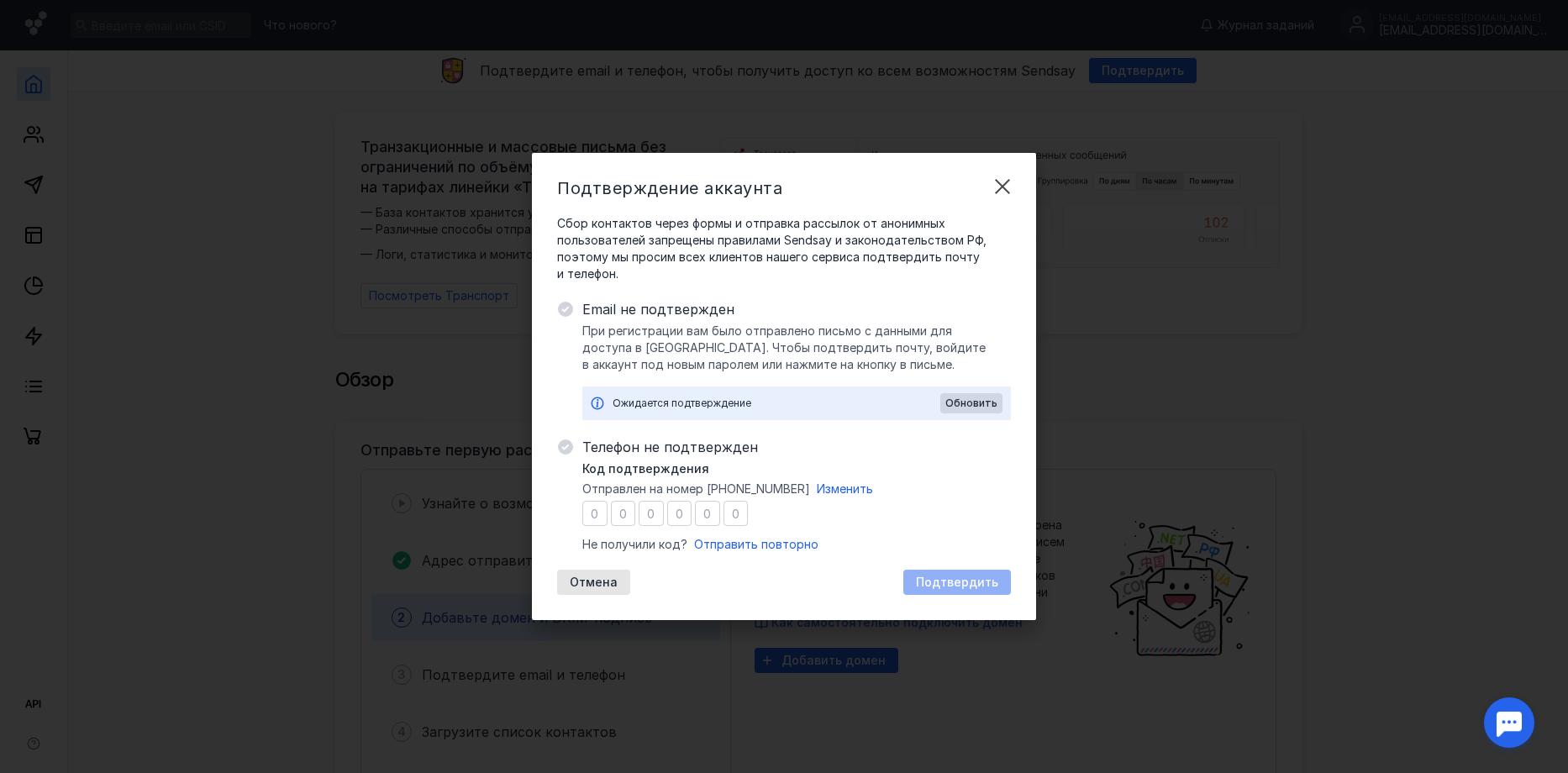
type input "0"
type input "2"
type input "1"
type input "8"
type input "6"
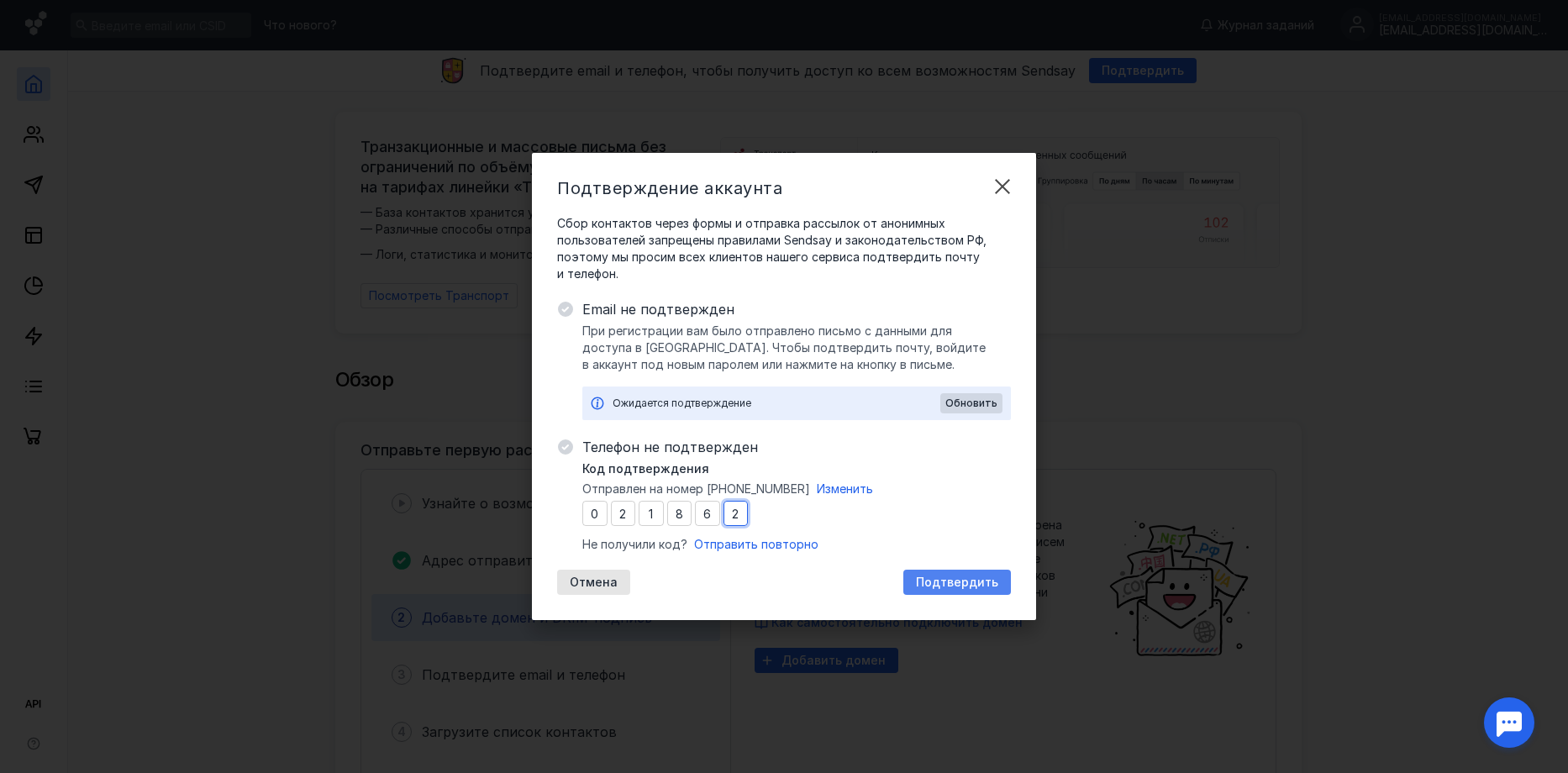
type input "2"
click at [957, 583] on span "Подтвердить" at bounding box center [957, 583] width 82 height 14
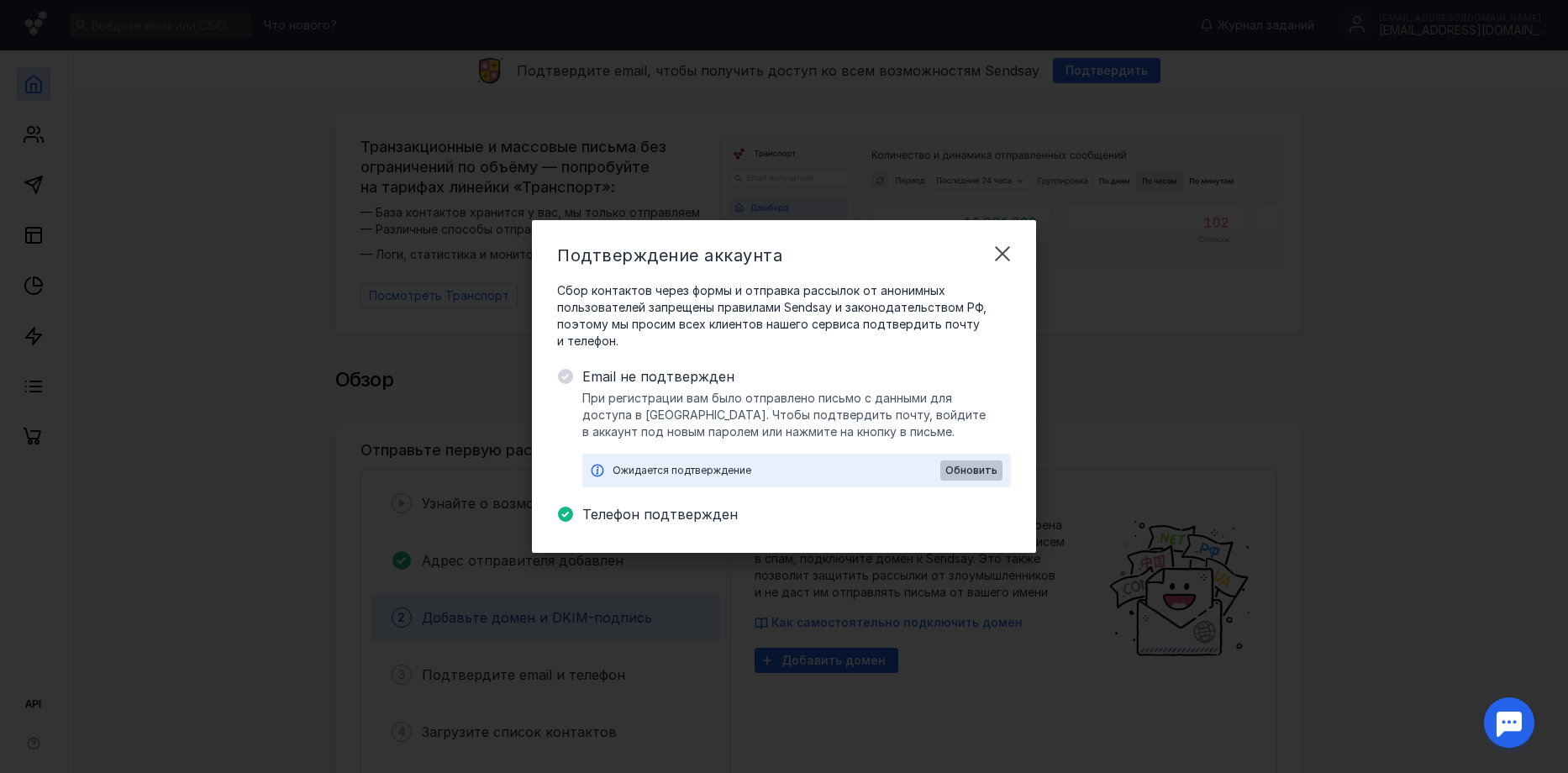
click at [979, 469] on span "Обновить" at bounding box center [971, 470] width 52 height 12
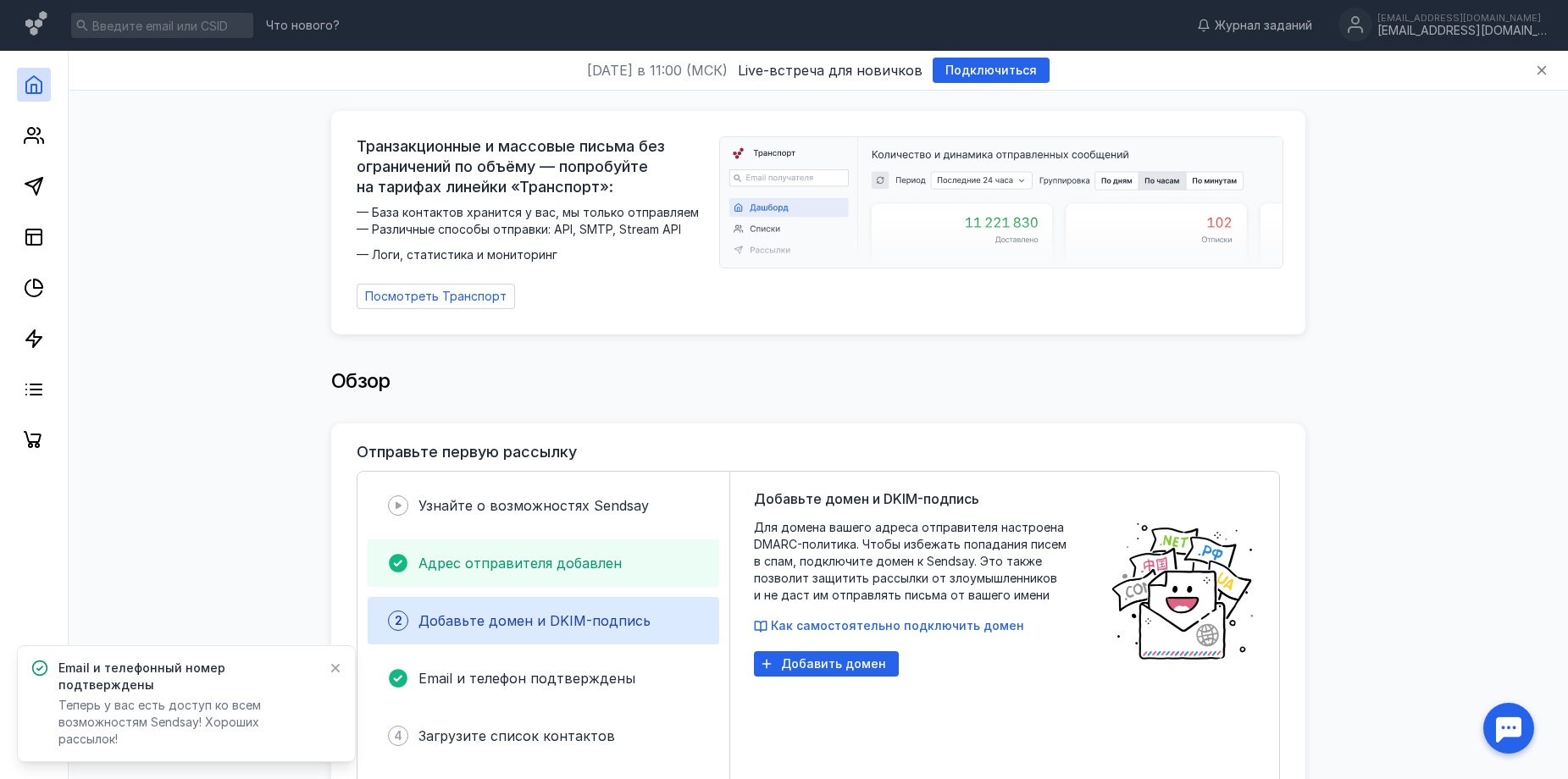
click at [581, 556] on span "Адрес отправителя добавлен" at bounding box center [520, 563] width 203 height 17
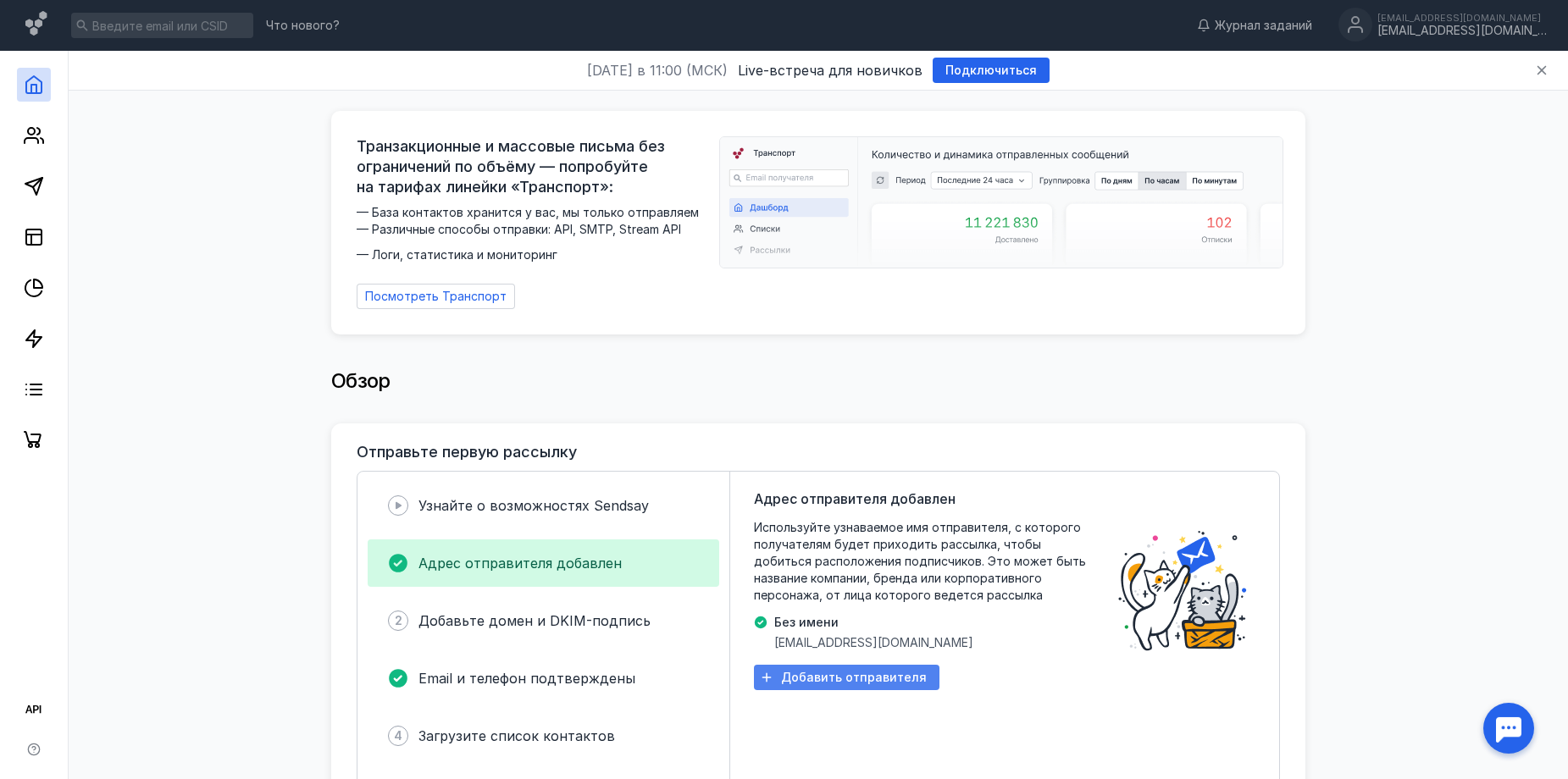
click at [863, 674] on span "Добавить отправителя" at bounding box center [854, 678] width 146 height 15
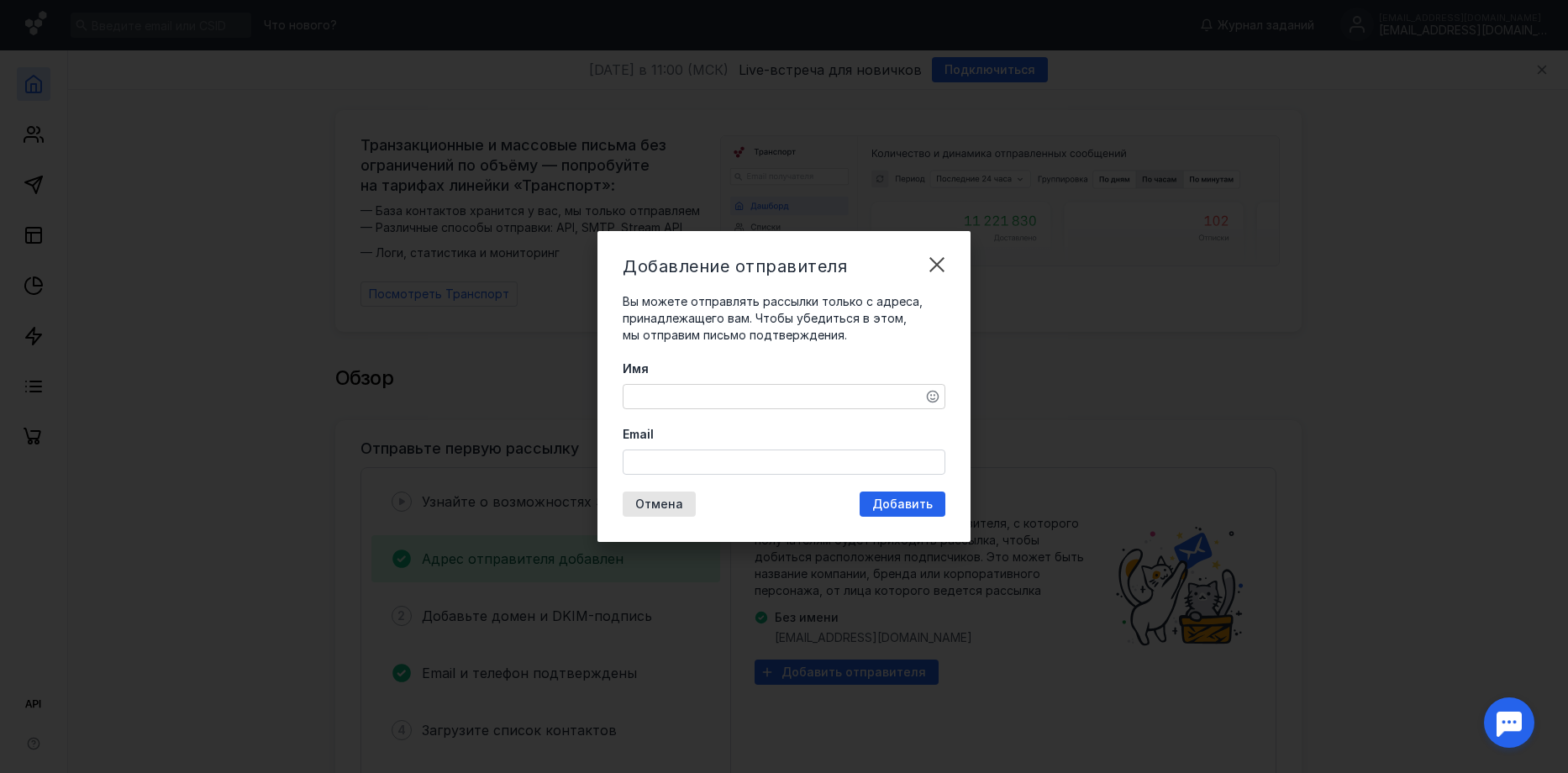
click at [657, 393] on textarea "Имя" at bounding box center [784, 396] width 321 height 23
type textarea "[PERSON_NAME]"
click at [672, 465] on input "Email" at bounding box center [784, 462] width 321 height 23
type input "[EMAIL_ADDRESS][DOMAIN_NAME]"
click at [917, 505] on span "Добавить" at bounding box center [902, 505] width 60 height 14
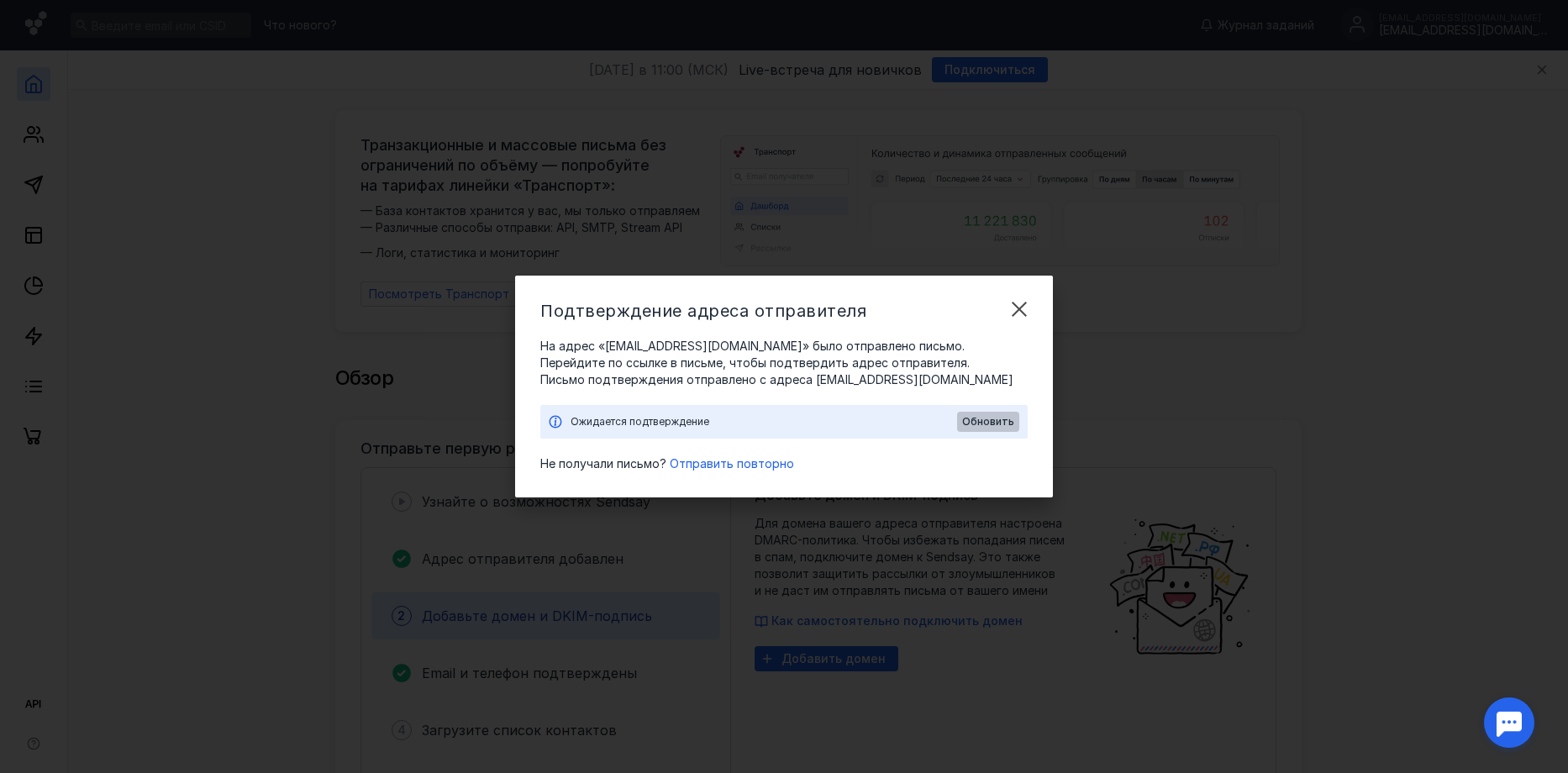
click at [983, 420] on span "Обновить" at bounding box center [988, 422] width 52 height 12
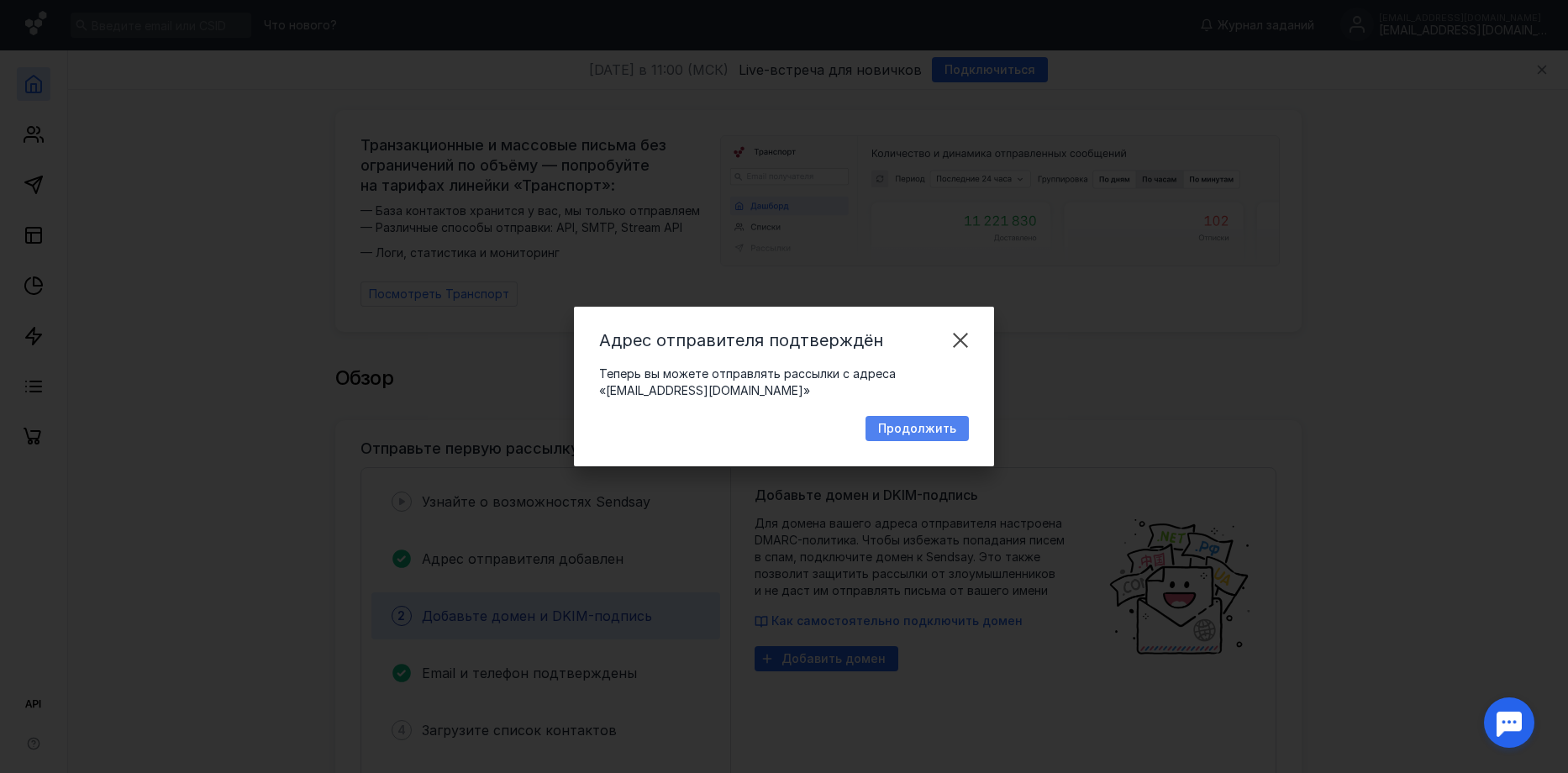
click at [952, 430] on span "Продолжить" at bounding box center [917, 429] width 79 height 14
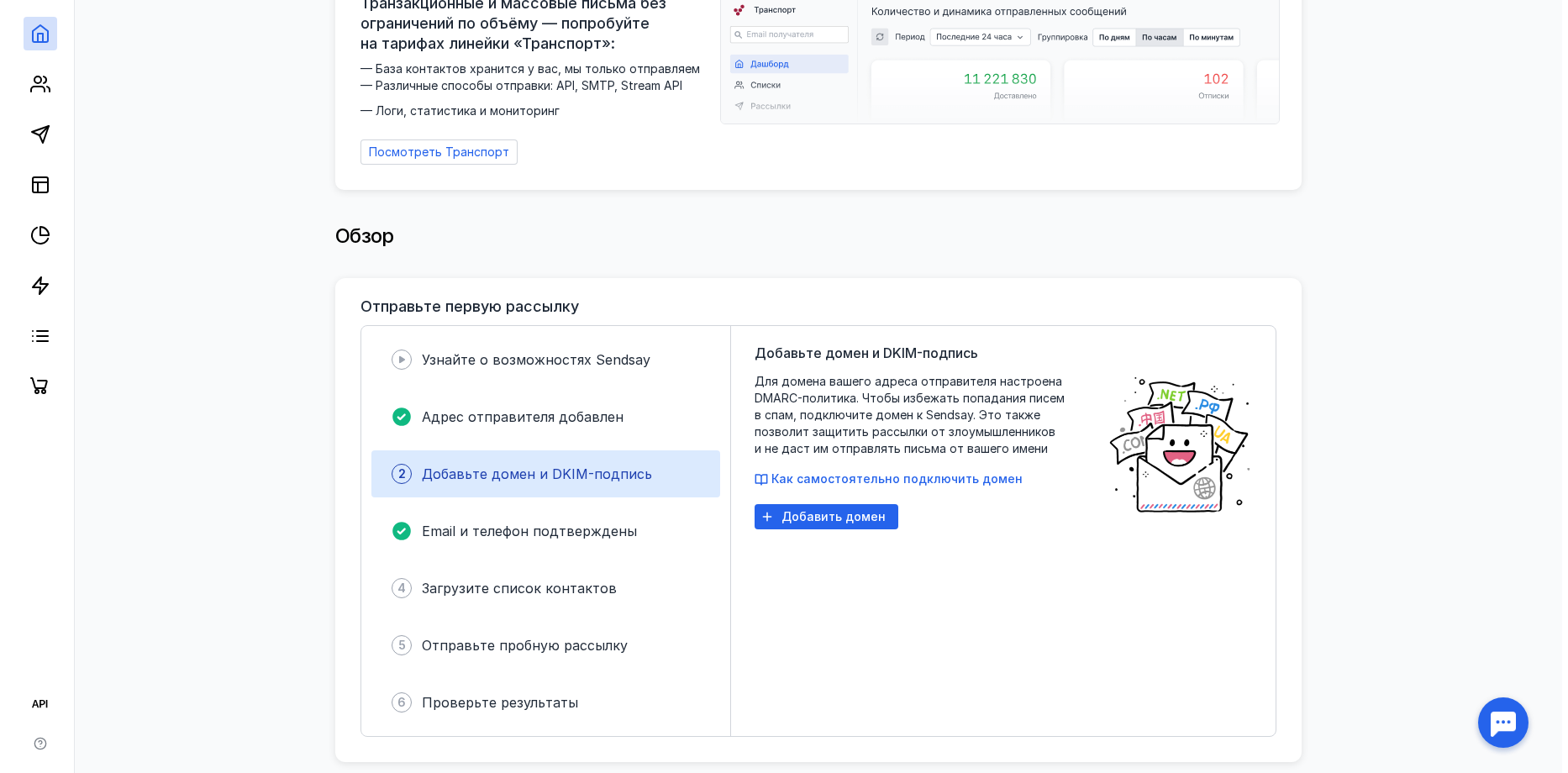
scroll to position [168, 0]
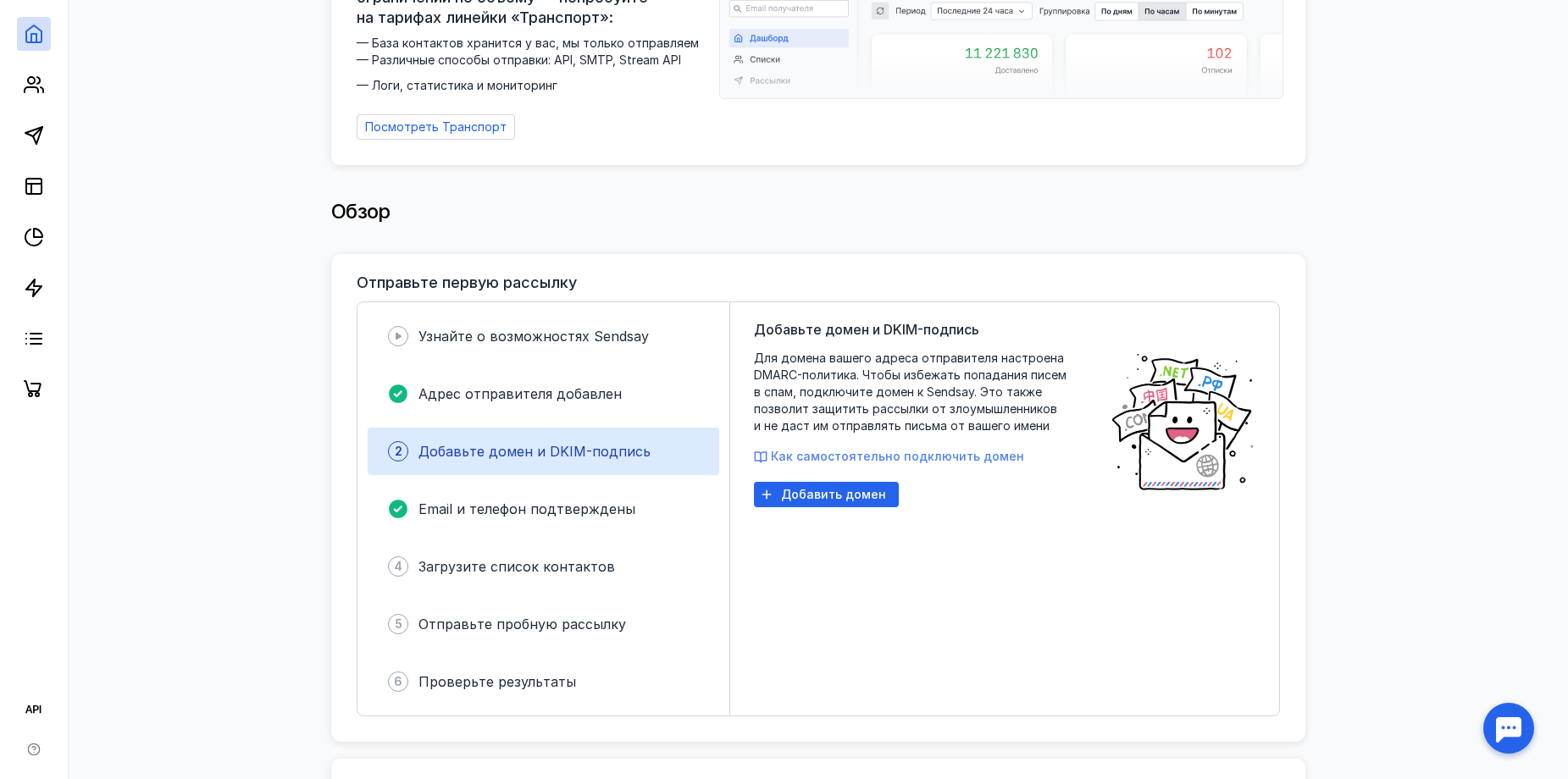
click at [865, 459] on span "Как самостоятельно подключить домен" at bounding box center [897, 456] width 253 height 15
